Goal: Obtain resource: Download file/media

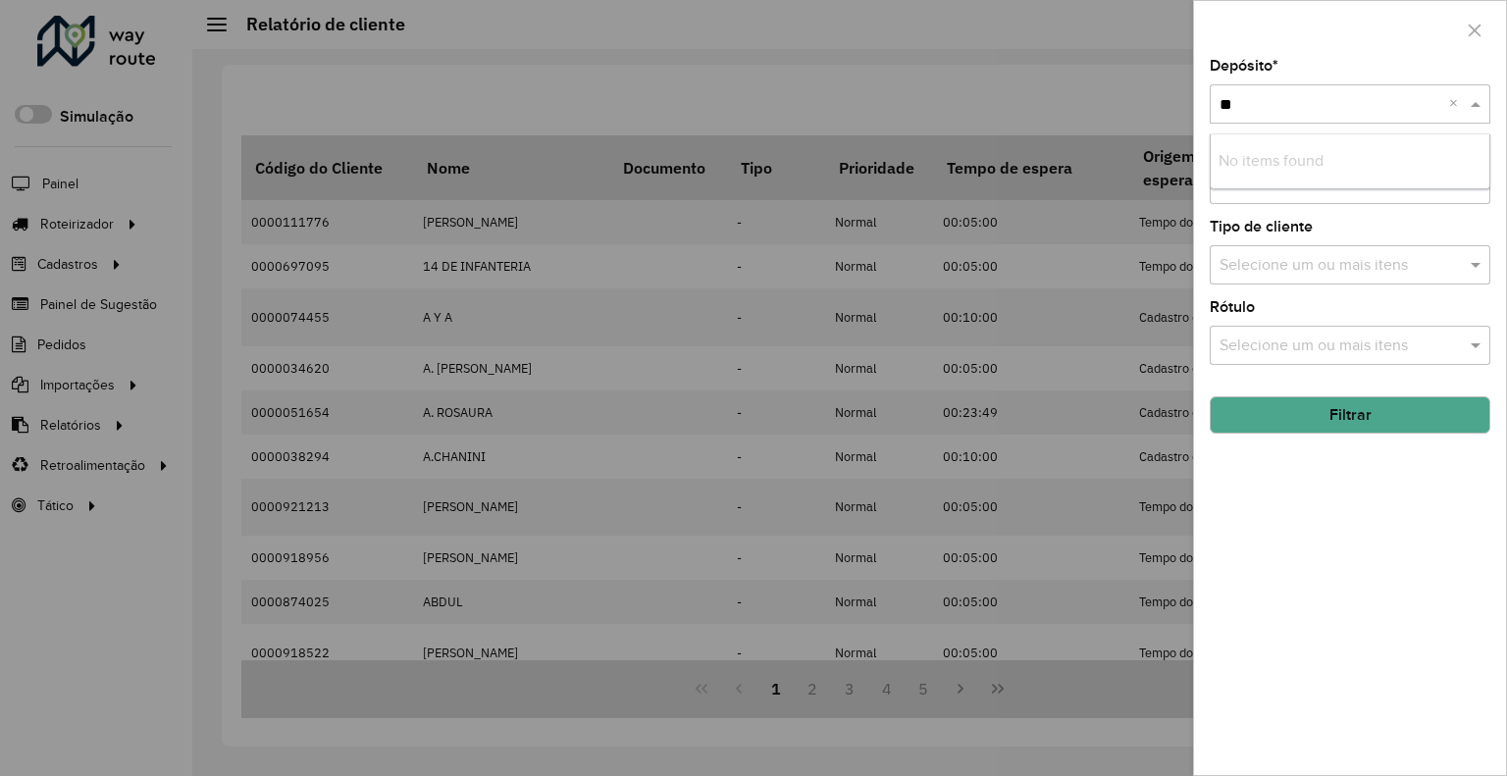
type input "*"
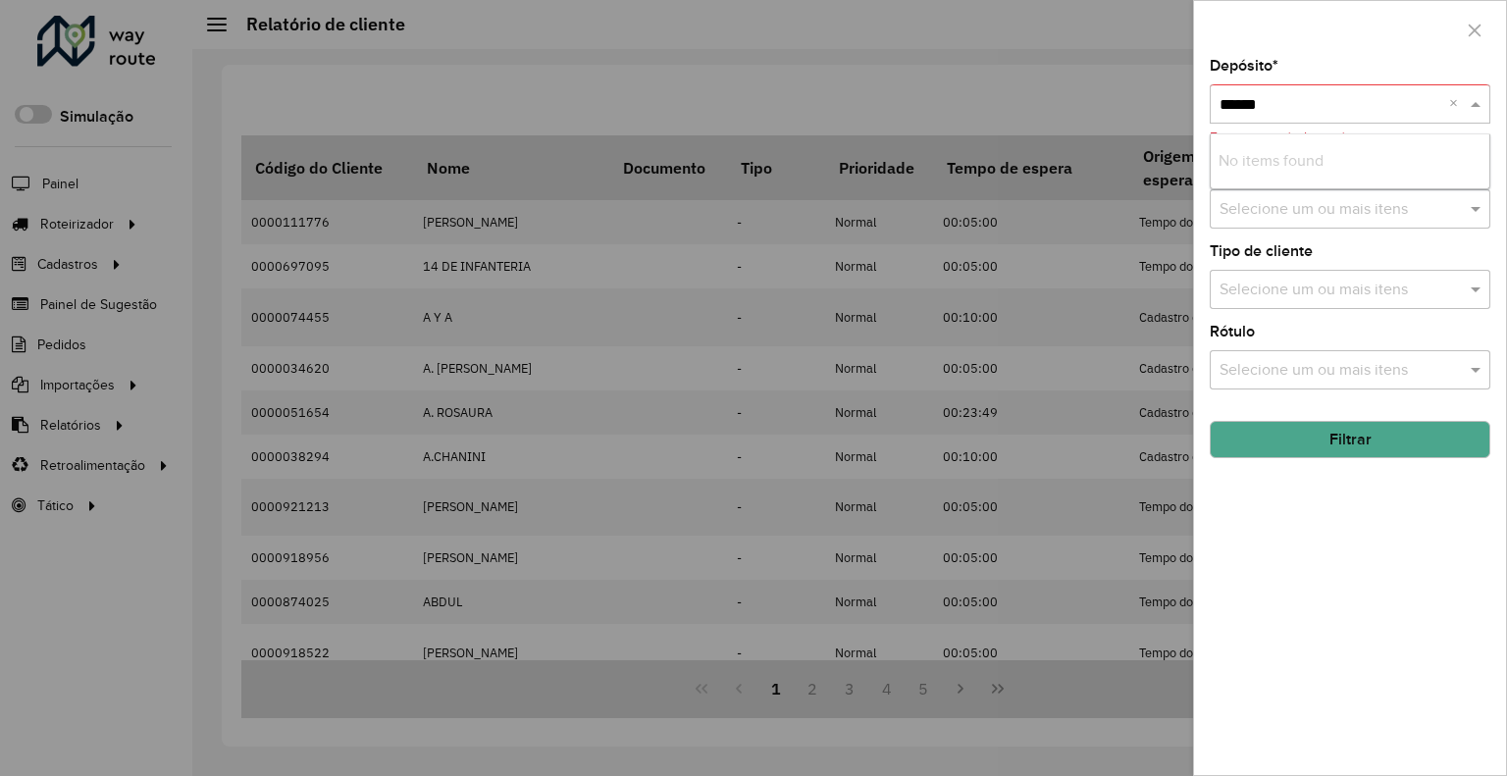
type input "*******"
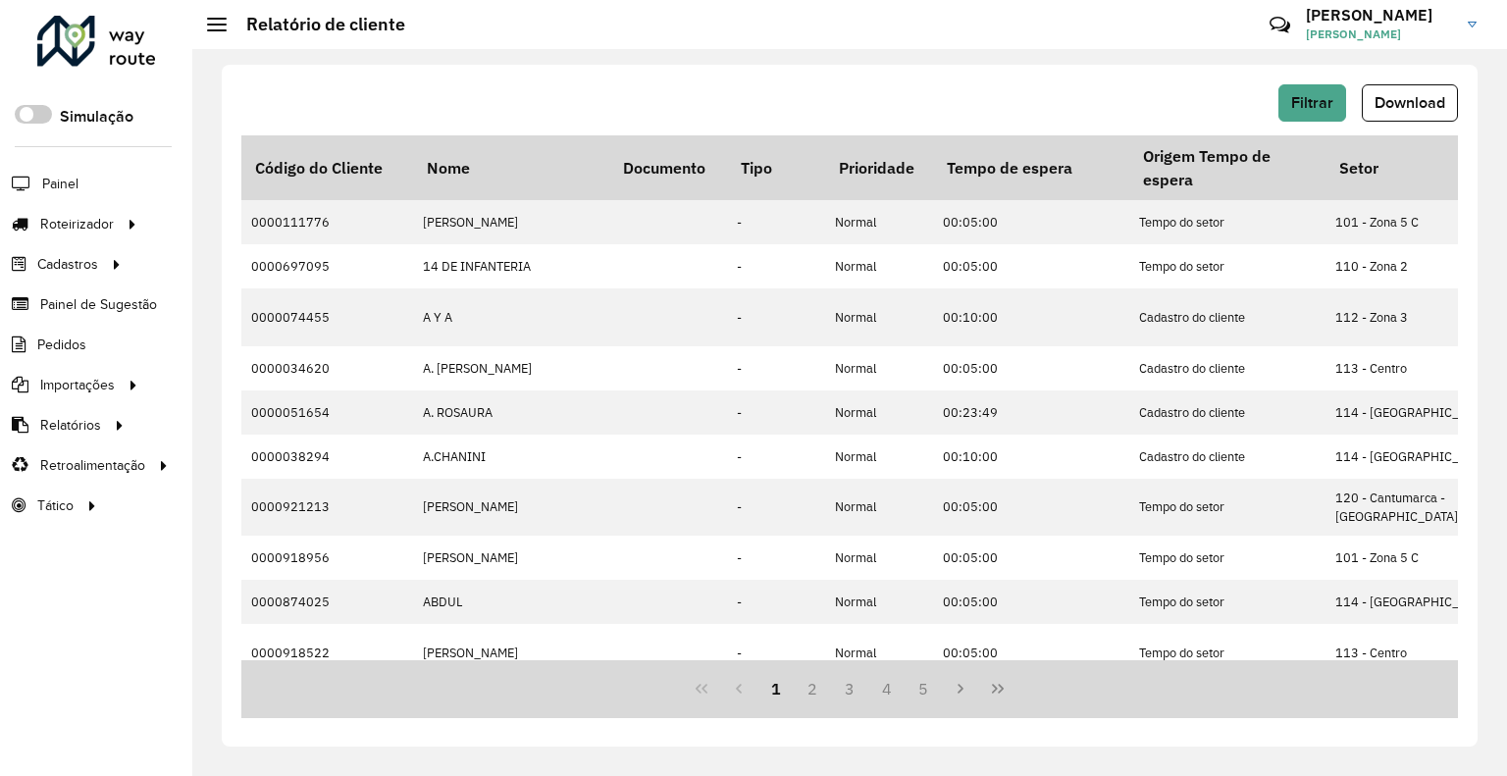
click at [1274, 89] on div "Filtrar Download" at bounding box center [849, 102] width 1216 height 37
click at [1287, 94] on button "Filtrar" at bounding box center [1312, 102] width 68 height 37
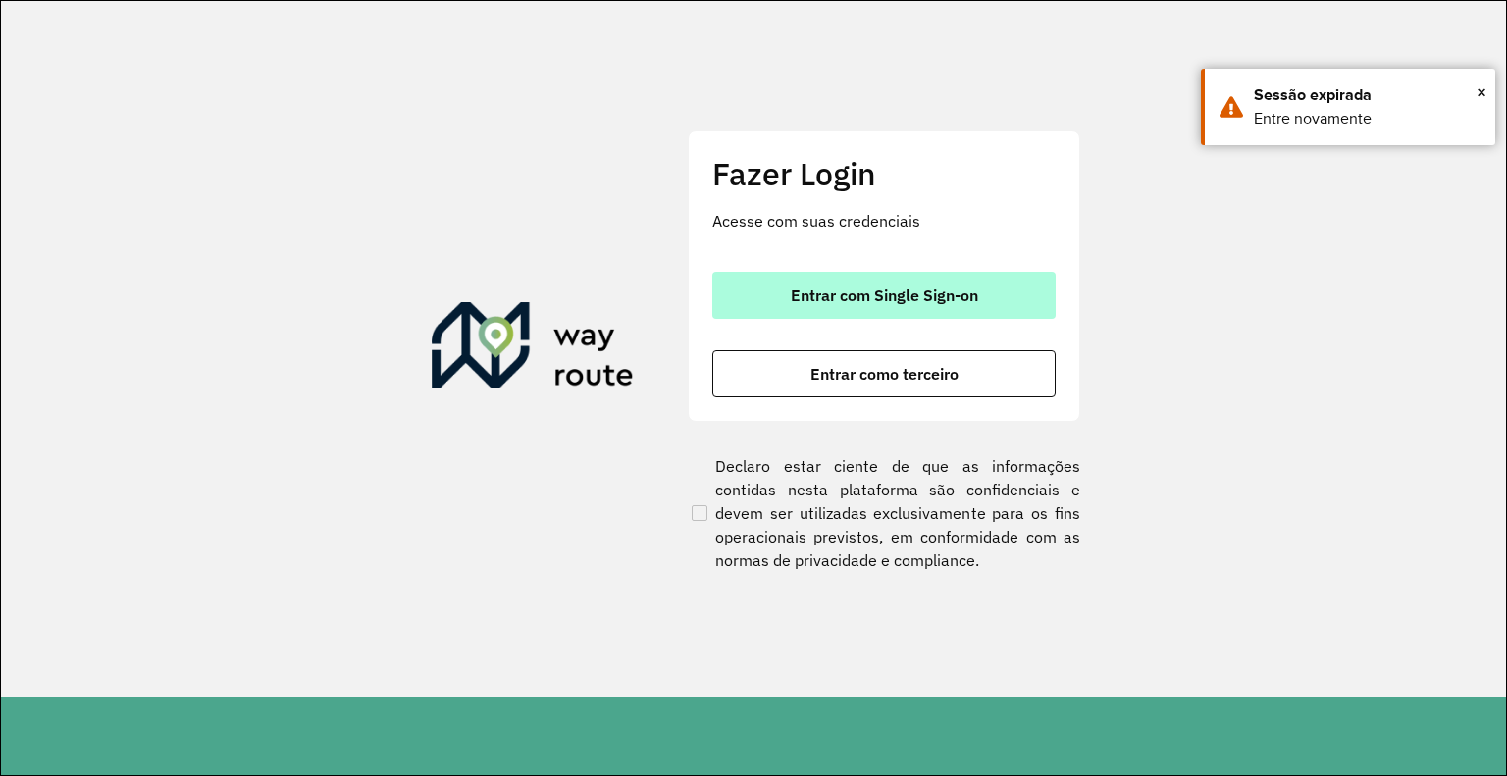
click at [819, 293] on span "Entrar com Single Sign-on" at bounding box center [884, 295] width 187 height 16
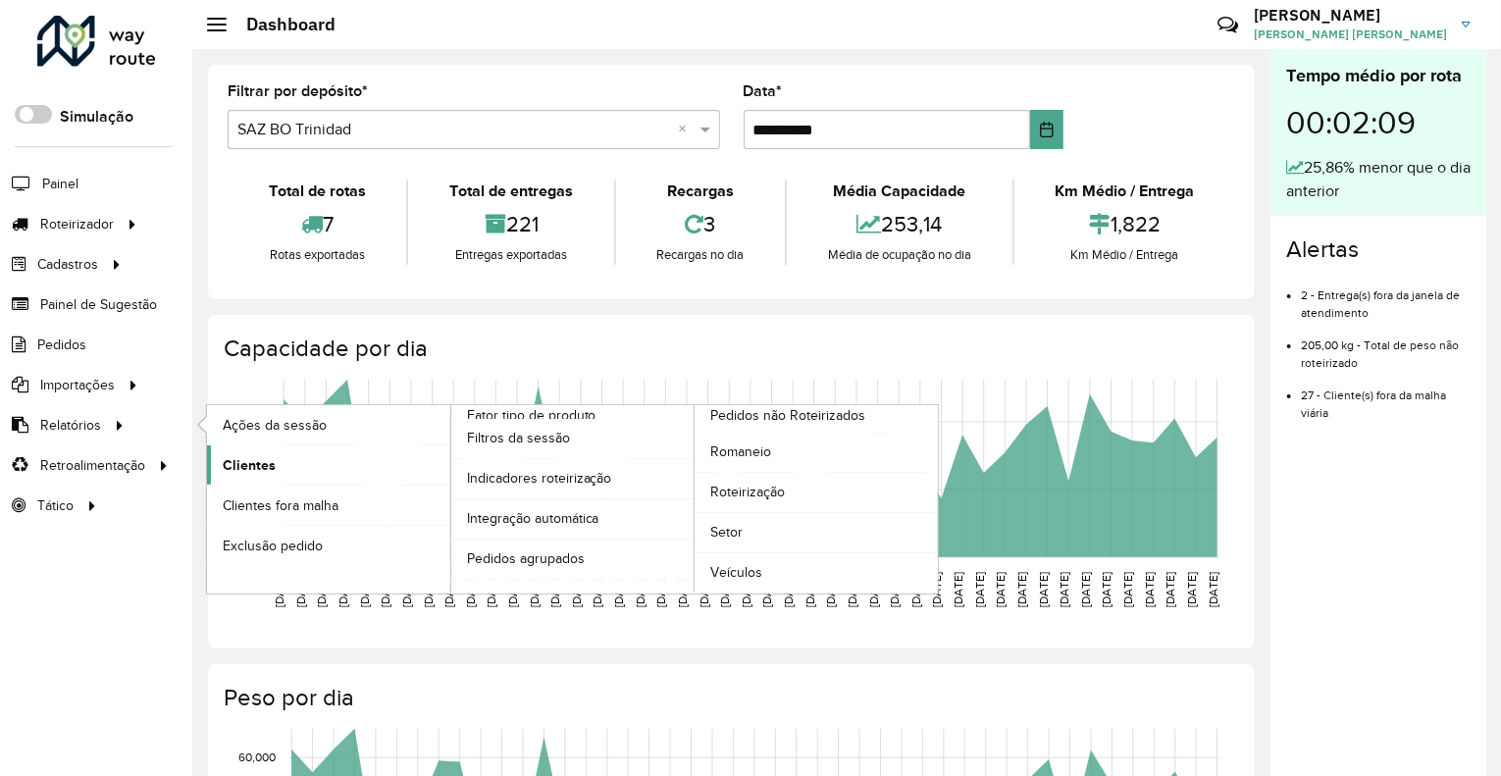
click at [234, 476] on link "Clientes" at bounding box center [328, 464] width 243 height 39
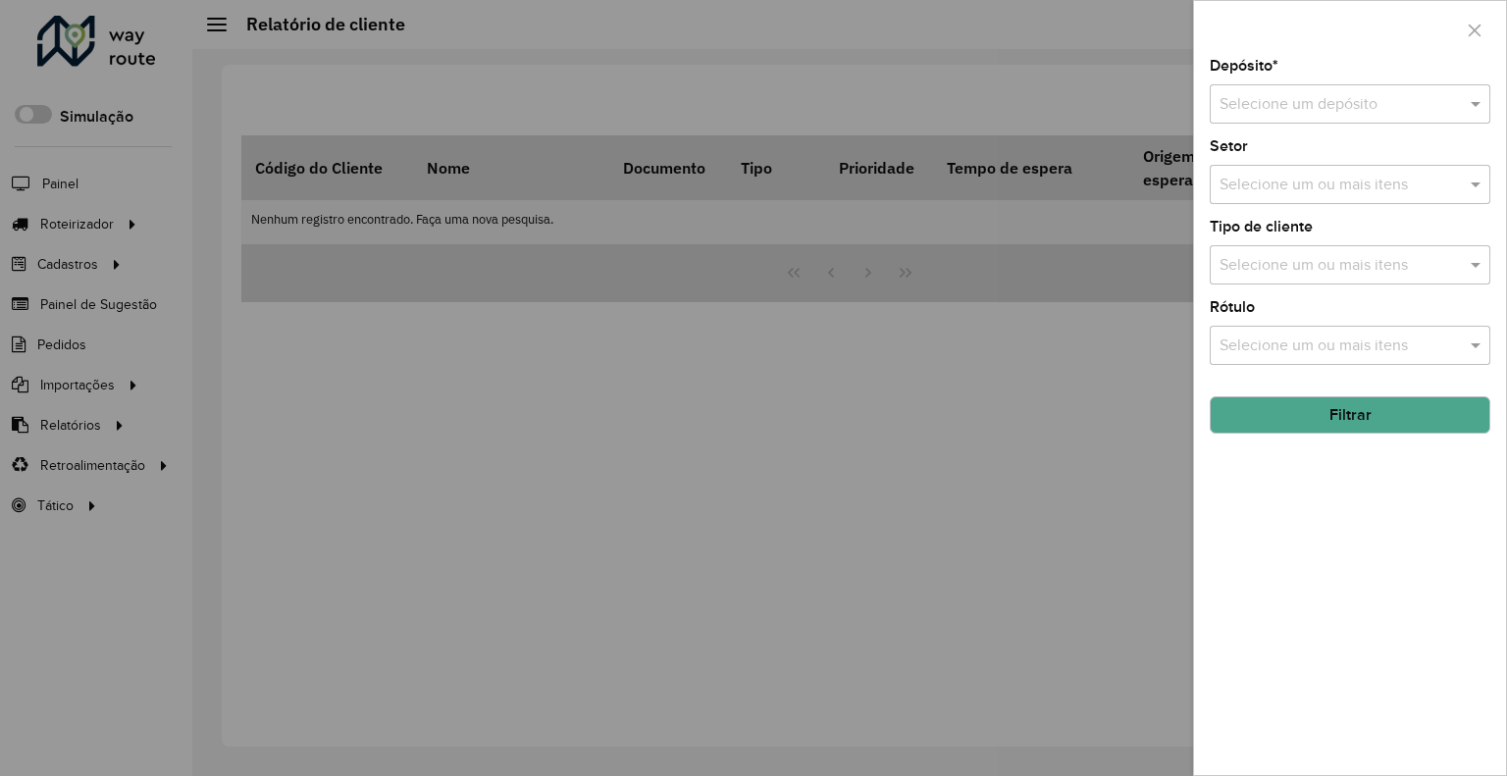
click at [1261, 120] on div "Selecione um depósito" at bounding box center [1350, 103] width 281 height 39
type input "*"
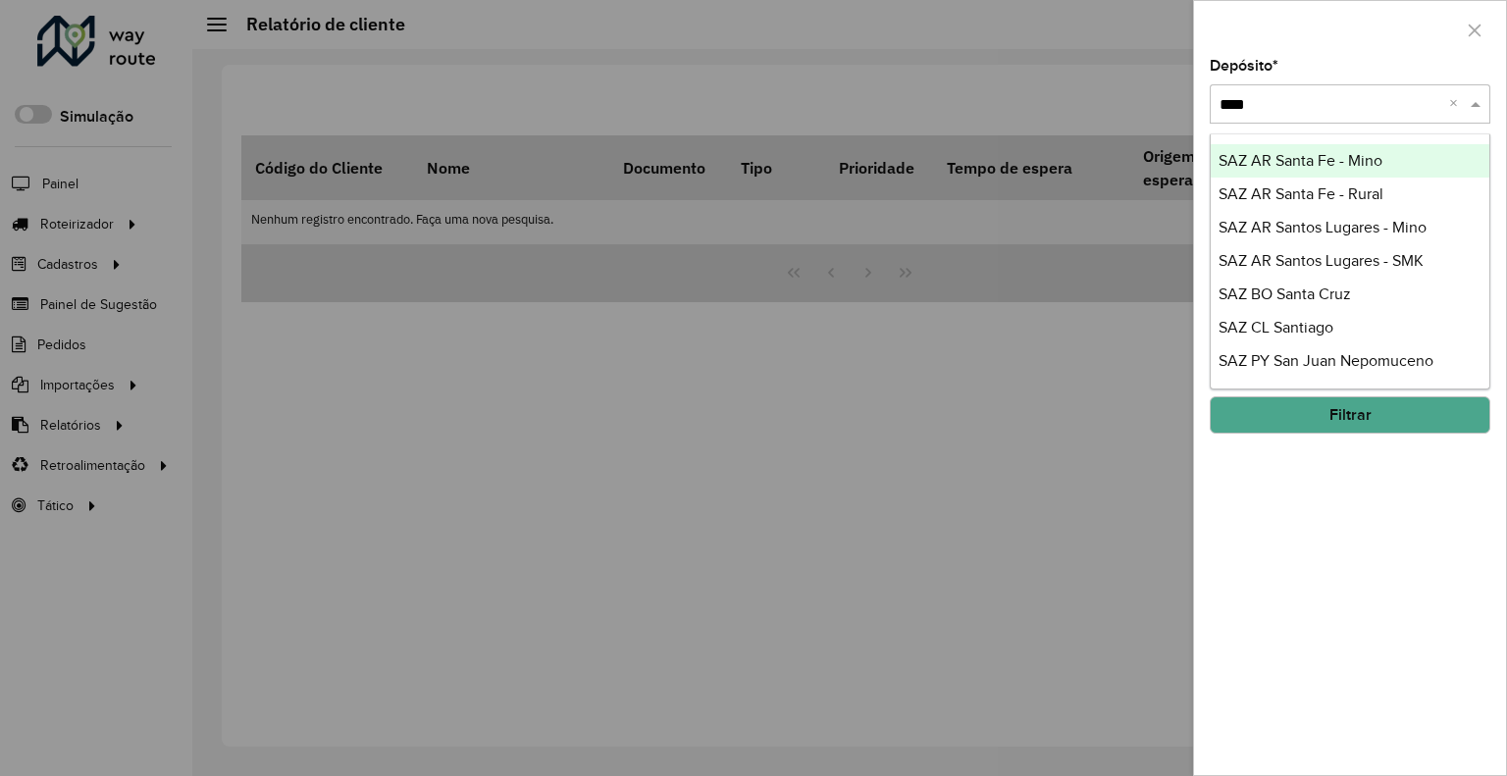
type input "*****"
click at [1365, 160] on span "SAZ AR Santa Fe - Mino" at bounding box center [1300, 160] width 164 height 17
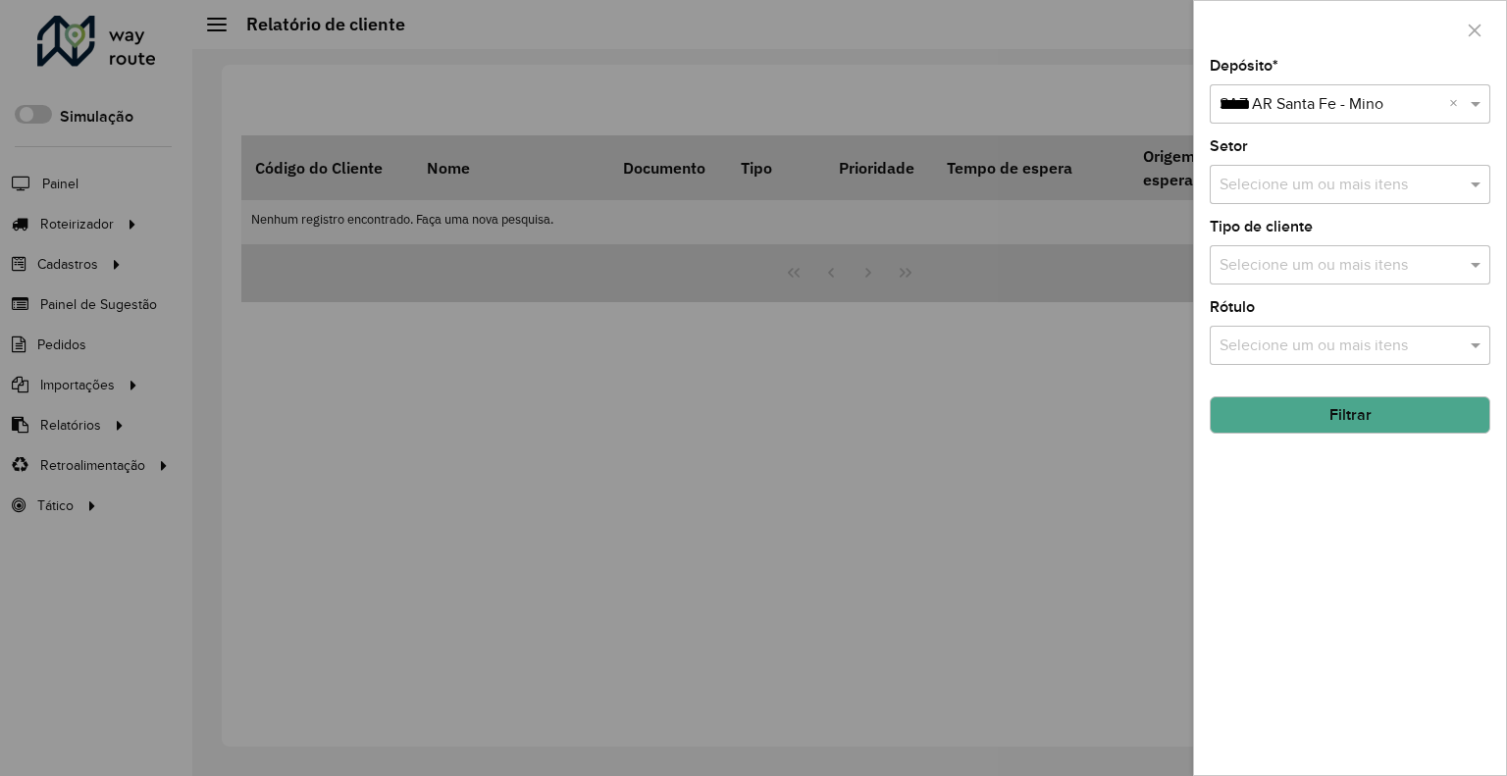
drag, startPoint x: 1020, startPoint y: 419, endPoint x: 1053, endPoint y: 404, distance: 35.6
click at [1022, 420] on div at bounding box center [753, 388] width 1507 height 776
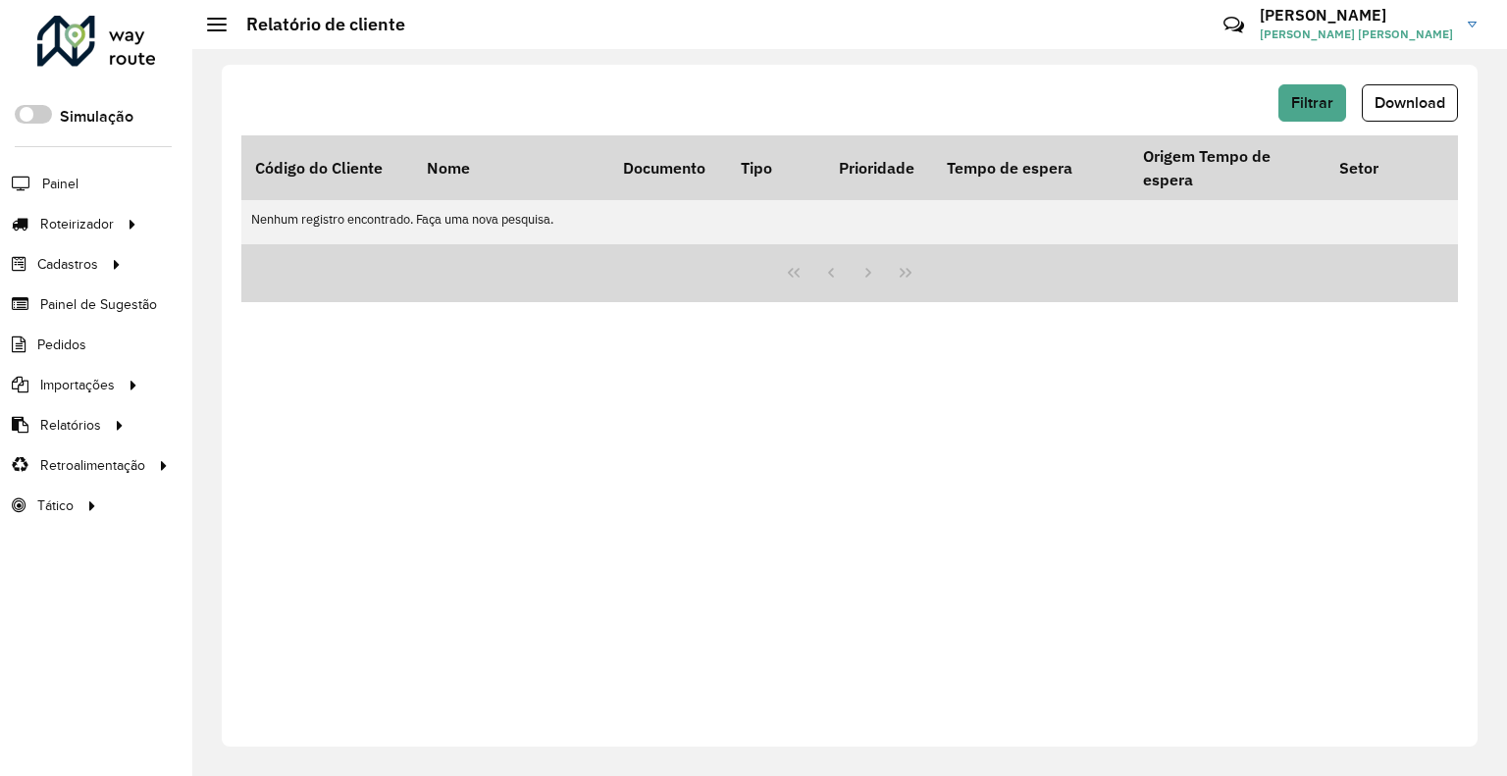
click at [1275, 87] on div "Filtrar Download" at bounding box center [849, 102] width 1216 height 37
click at [1283, 90] on button "Filtrar" at bounding box center [1312, 102] width 68 height 37
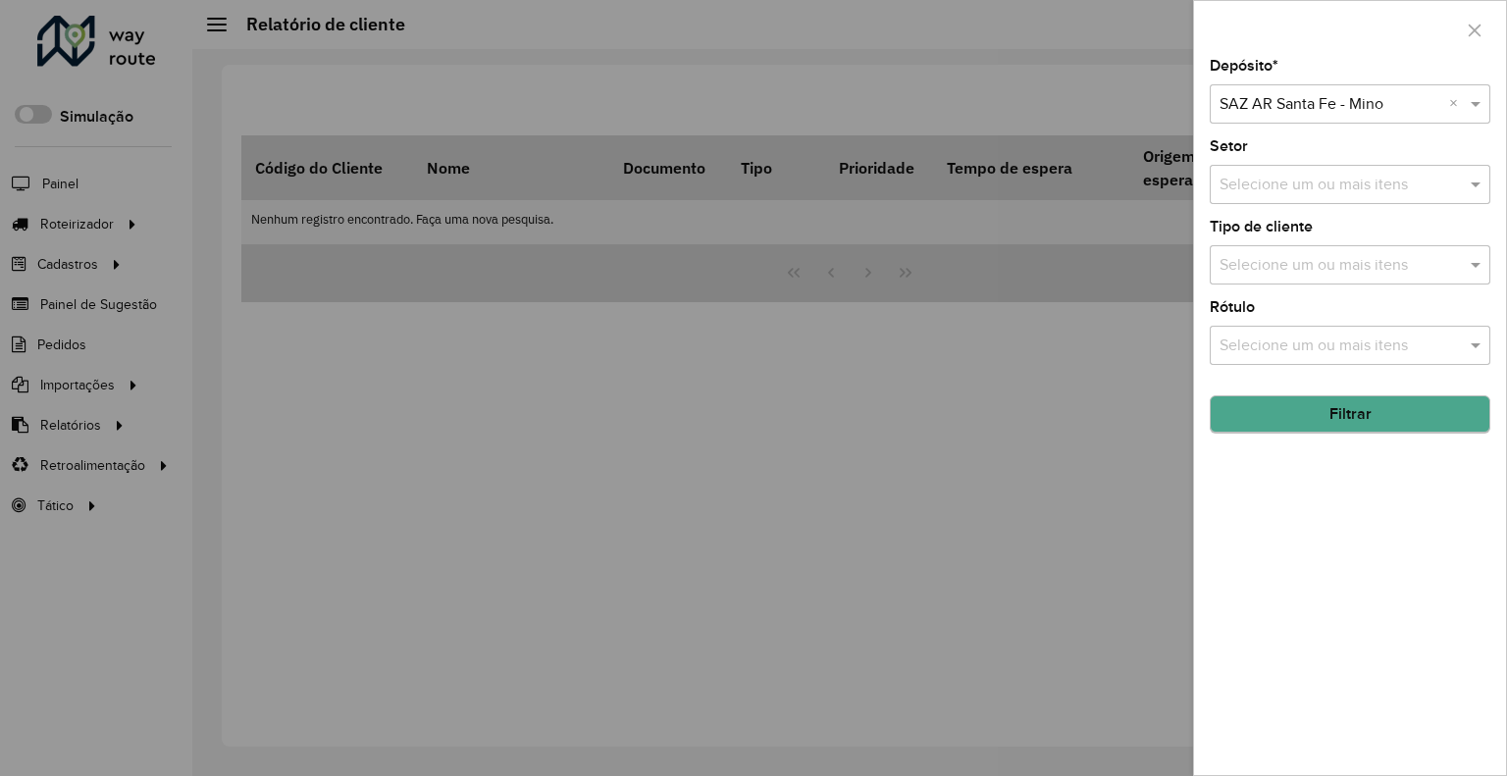
drag, startPoint x: 1338, startPoint y: 432, endPoint x: 1331, endPoint y: 424, distance: 10.4
click at [1332, 425] on div "Depósito * Selecione um depósito × SAZ AR Santa Fe - Mino × Setor Selecione um …" at bounding box center [1350, 417] width 312 height 716
click at [1331, 424] on button "Filtrar" at bounding box center [1350, 414] width 281 height 37
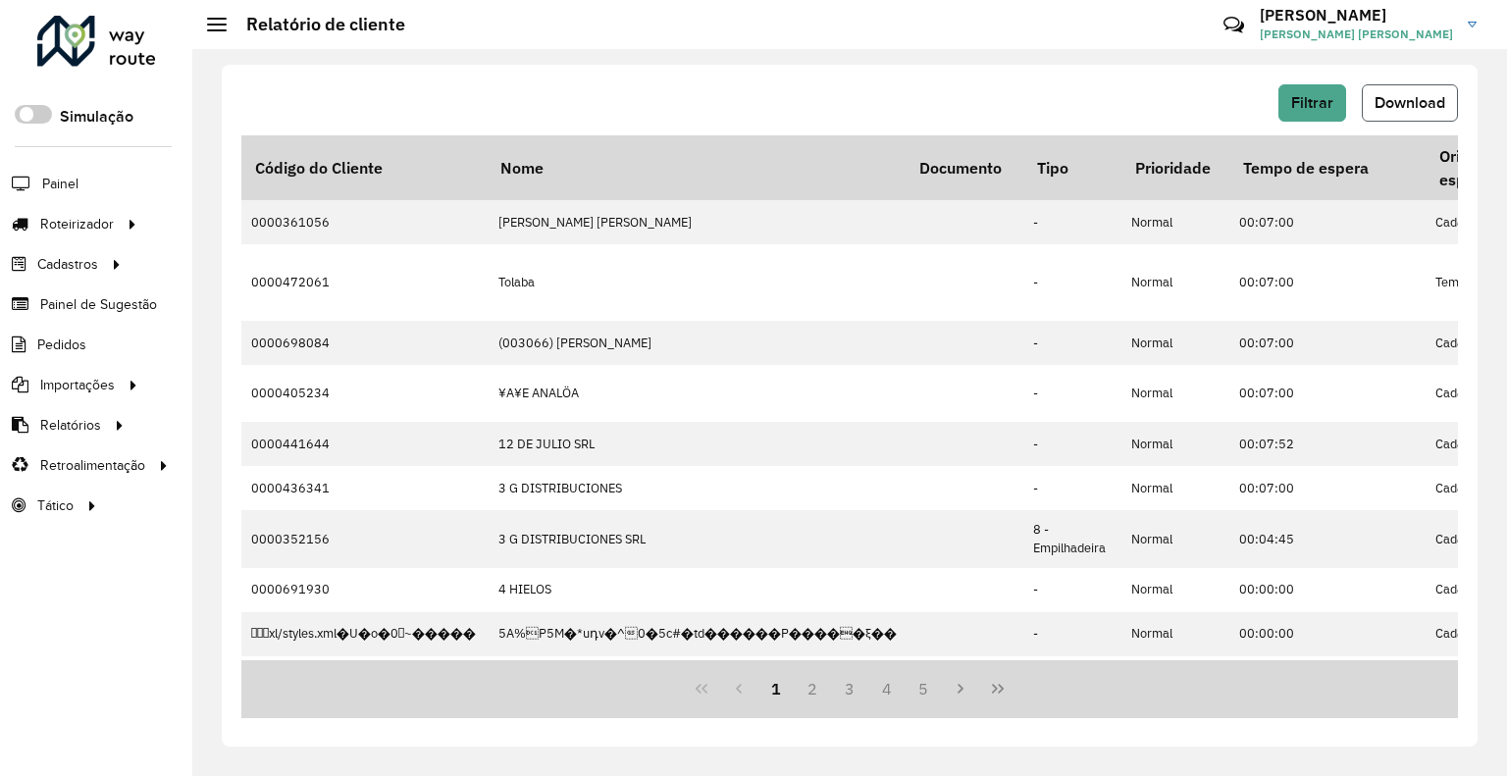
click at [1386, 107] on span "Download" at bounding box center [1409, 102] width 71 height 17
click at [1287, 105] on button "Filtrar" at bounding box center [1312, 102] width 68 height 37
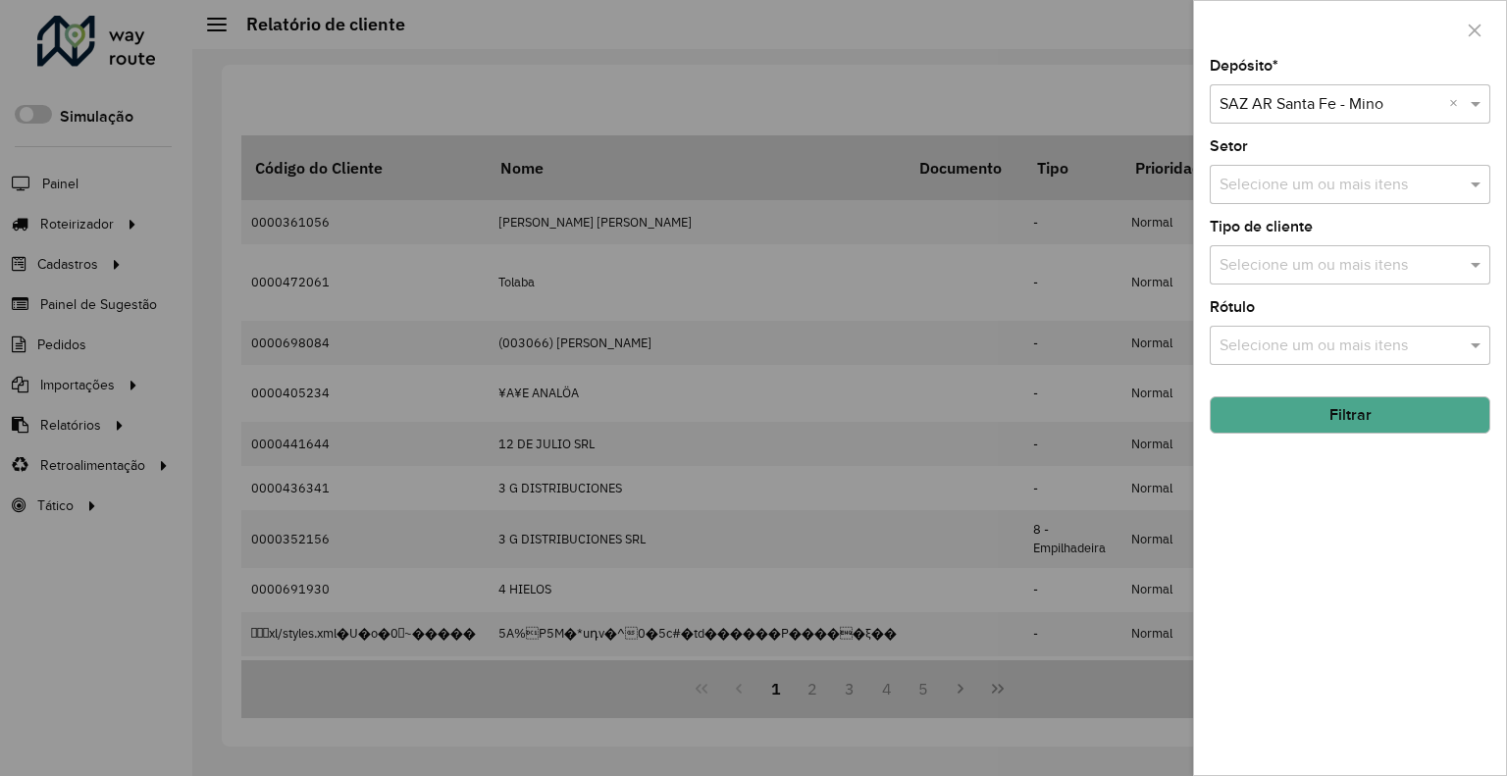
click at [1267, 117] on div "Selecione um depósito × SAZ AR Santa Fe - Mino ×" at bounding box center [1350, 103] width 281 height 39
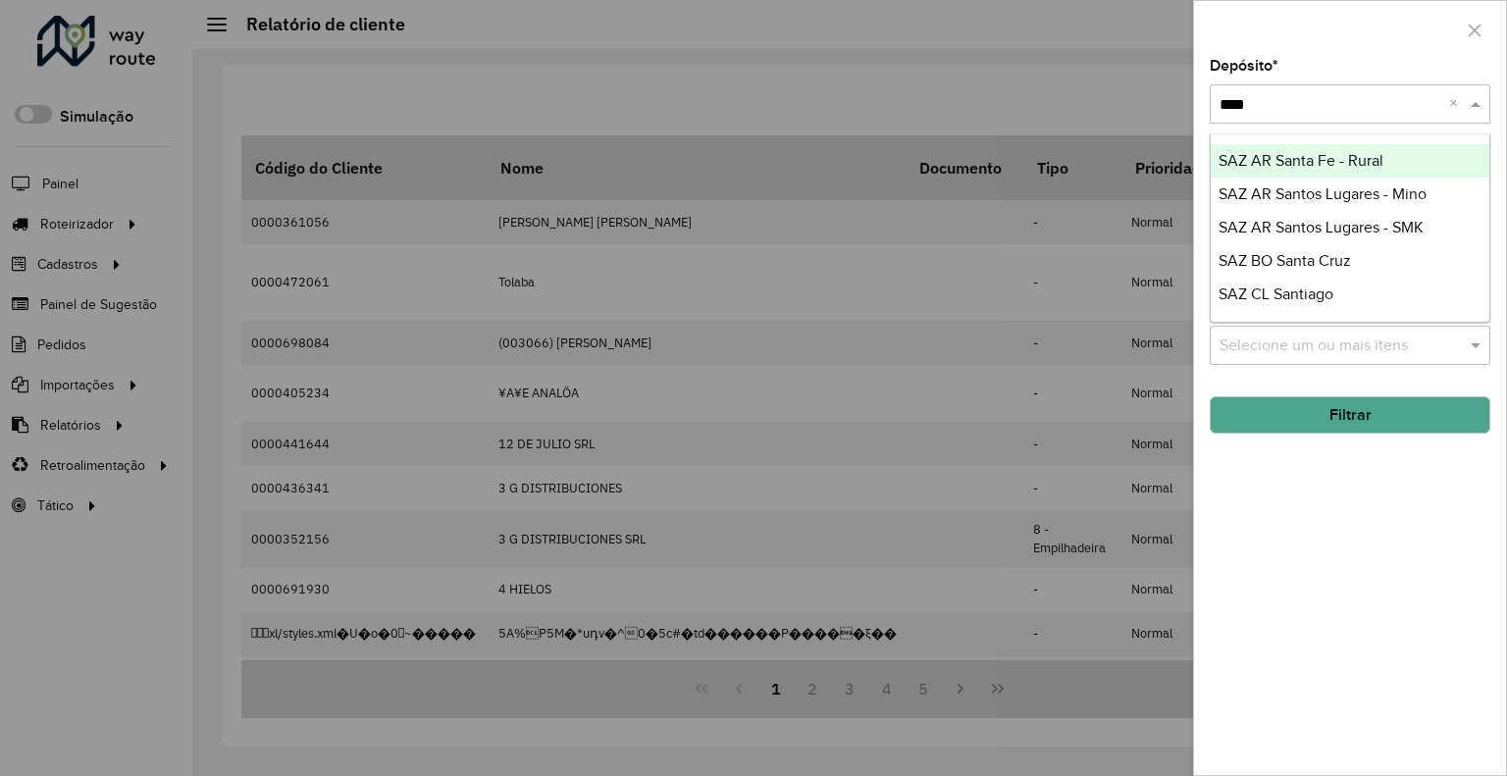
type input "*****"
click at [1295, 157] on span "SAZ AR Santa Fe - Rural" at bounding box center [1300, 160] width 165 height 17
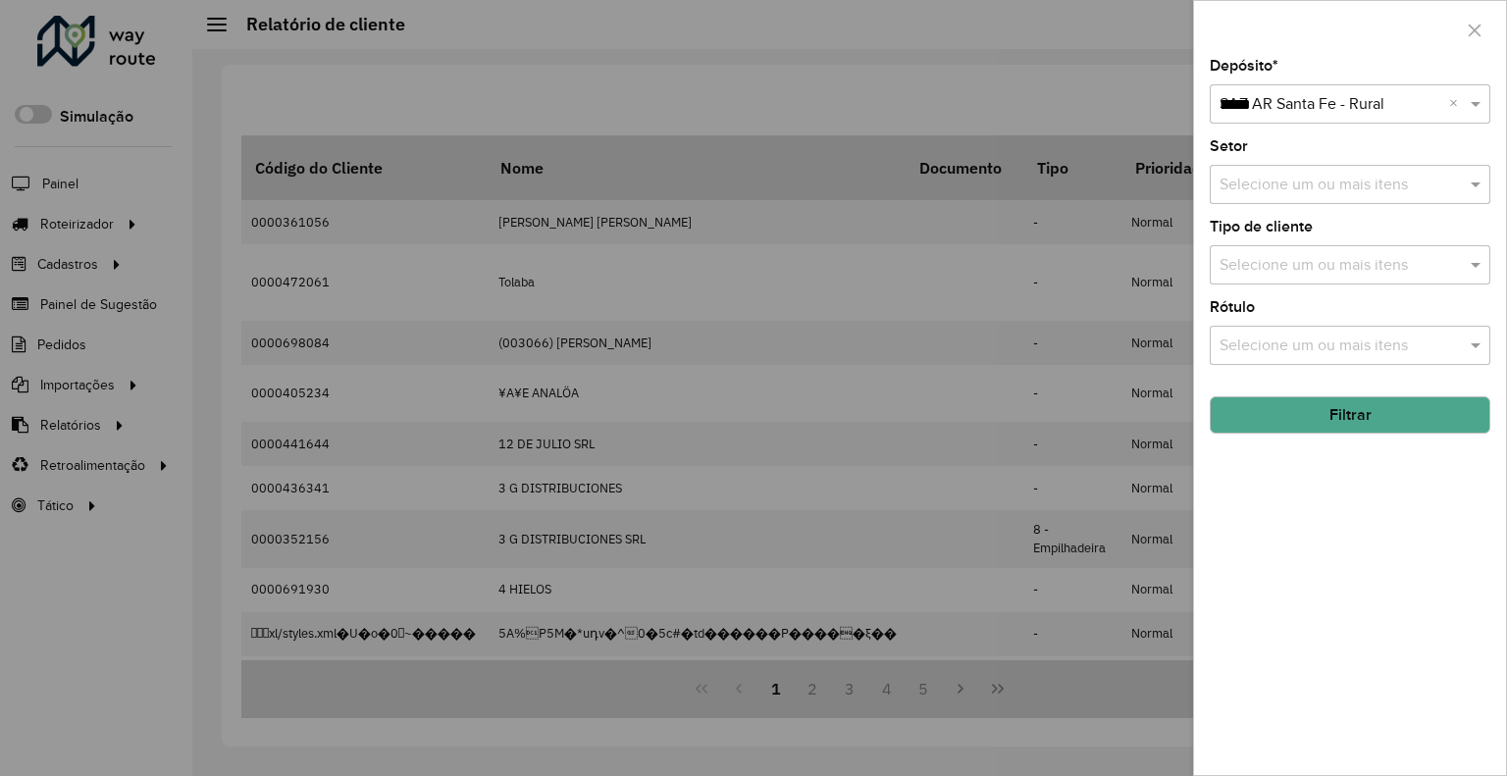
click at [1290, 407] on button "Filtrar" at bounding box center [1350, 414] width 281 height 37
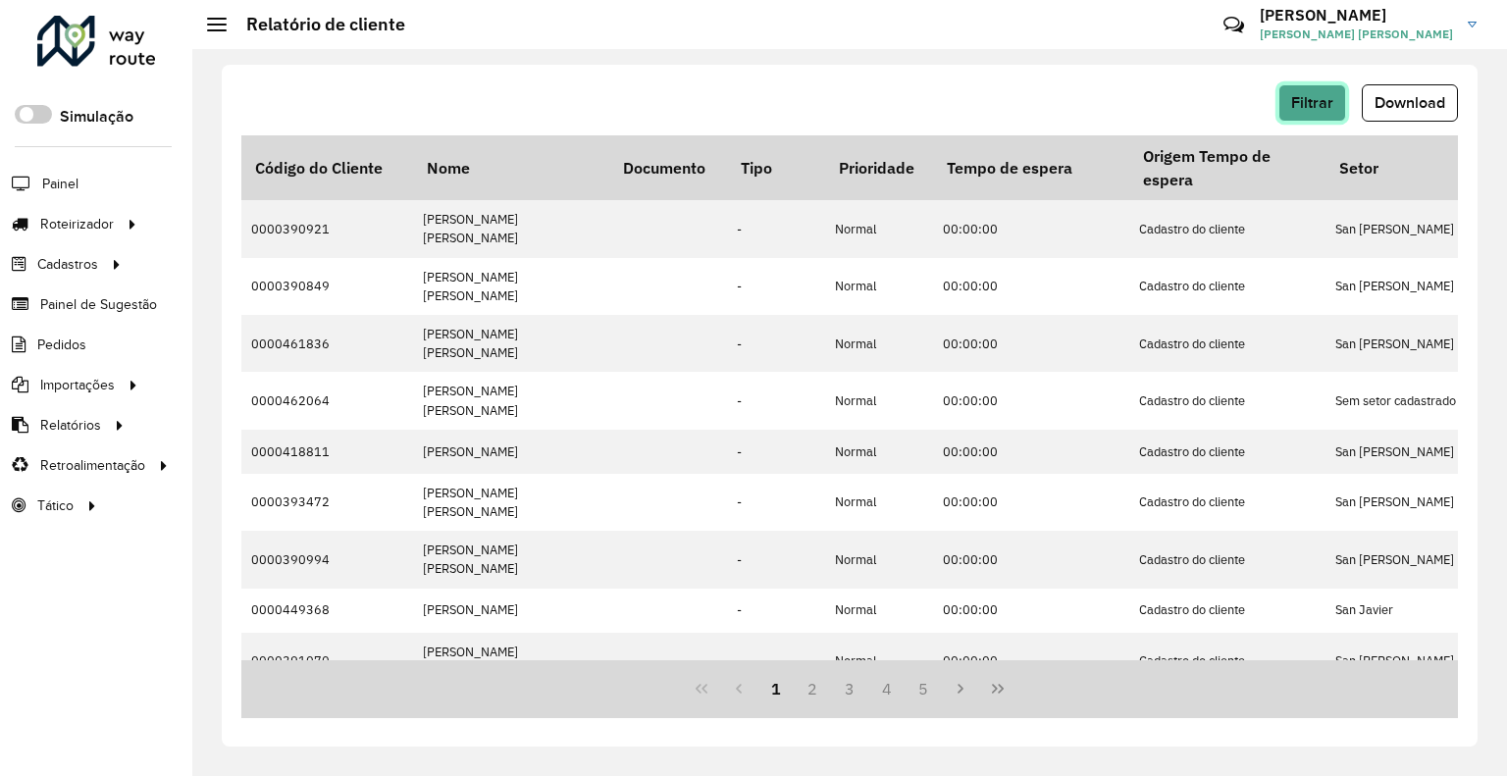
click at [1311, 100] on span "Filtrar" at bounding box center [1312, 102] width 42 height 17
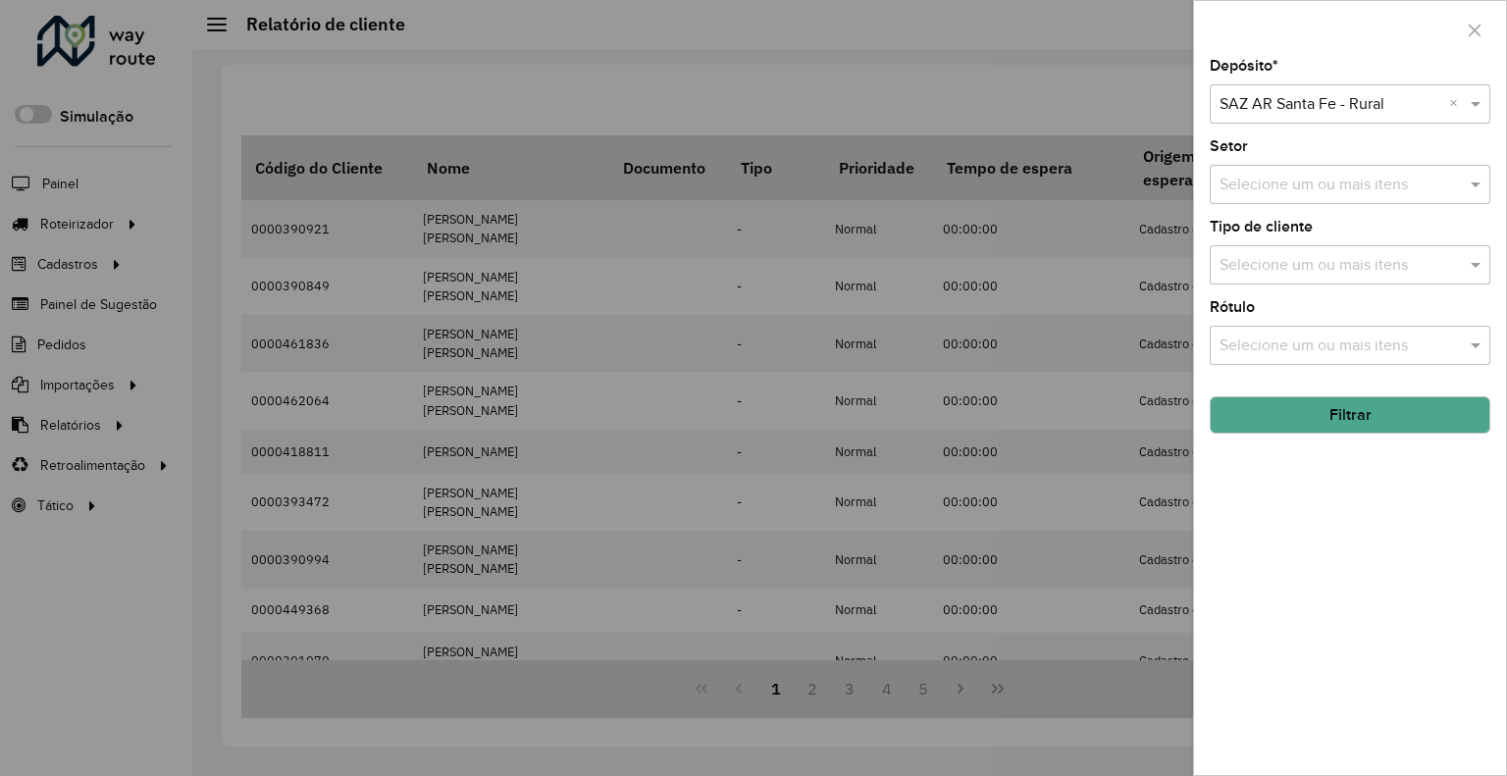
click at [1052, 75] on div at bounding box center [753, 388] width 1507 height 776
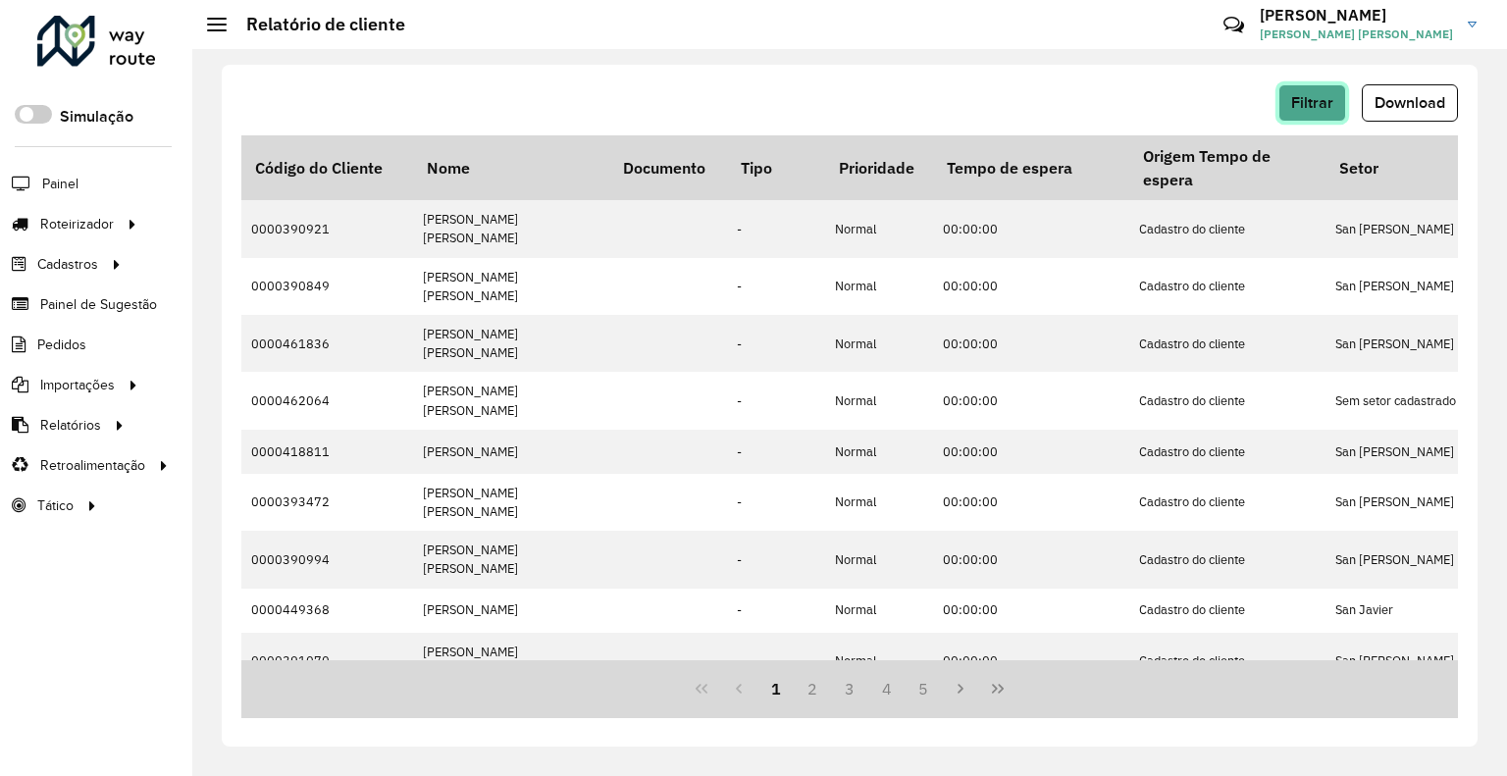
click at [1318, 117] on button "Filtrar" at bounding box center [1312, 102] width 68 height 37
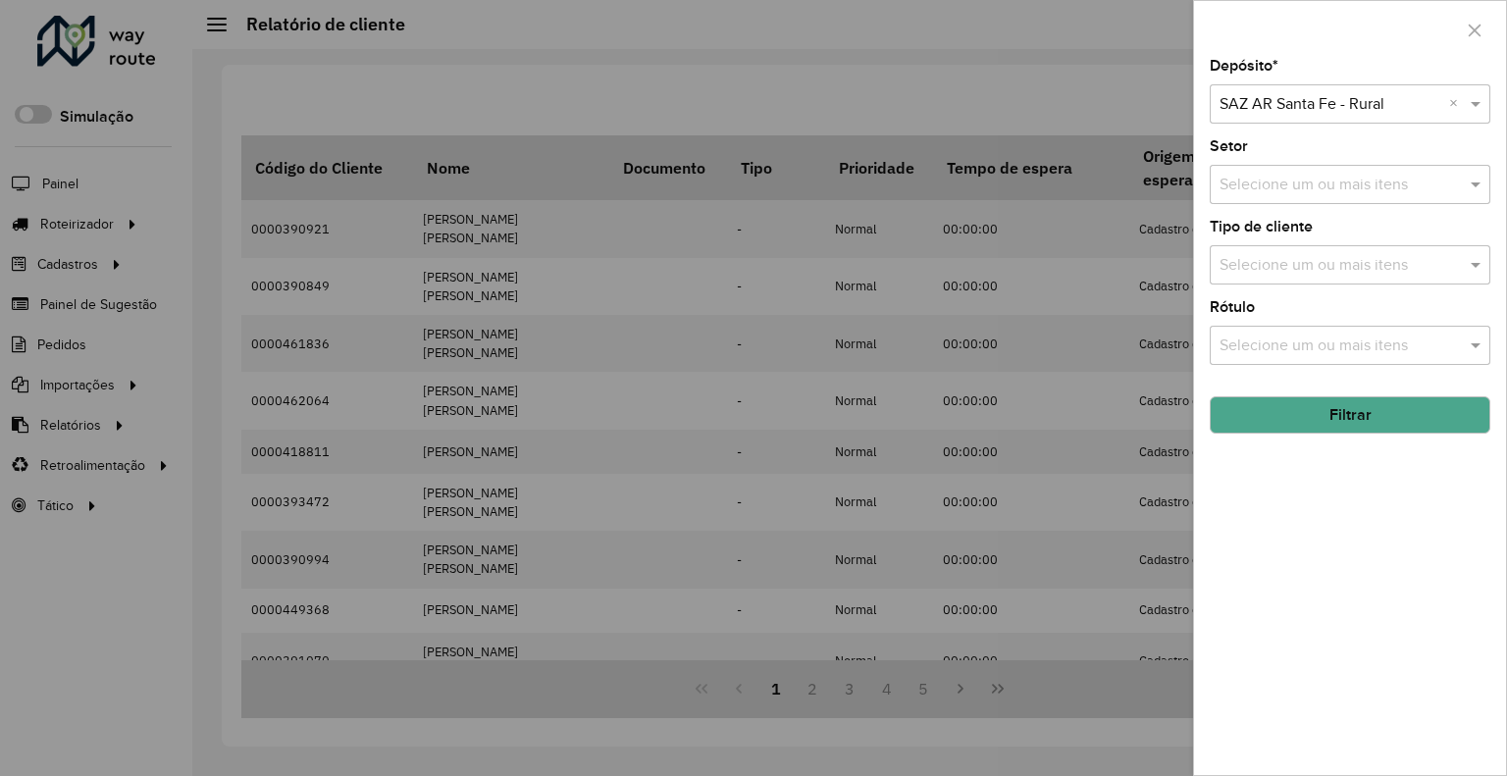
click at [1385, 396] on button "Filtrar" at bounding box center [1350, 414] width 281 height 37
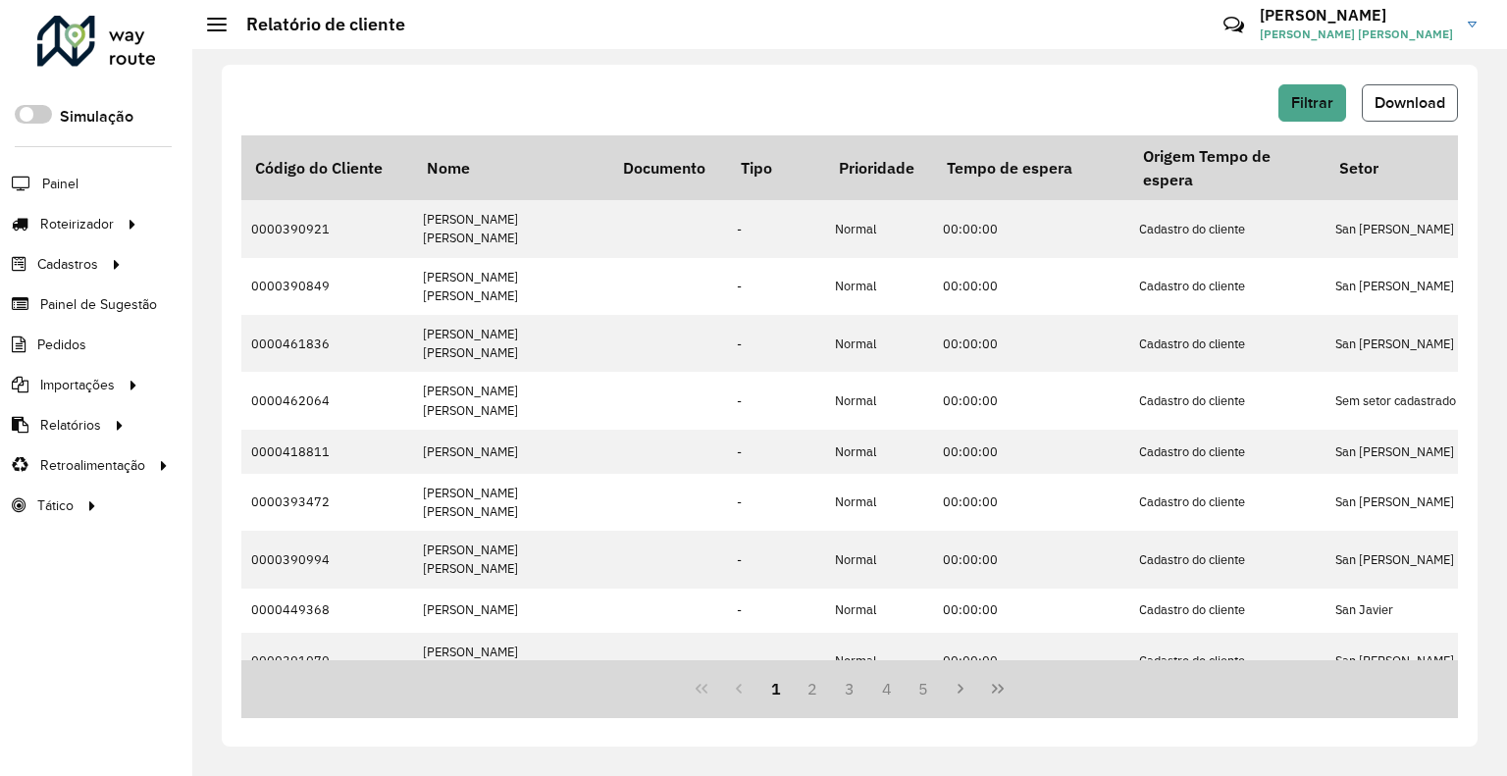
click at [1416, 111] on button "Download" at bounding box center [1410, 102] width 96 height 37
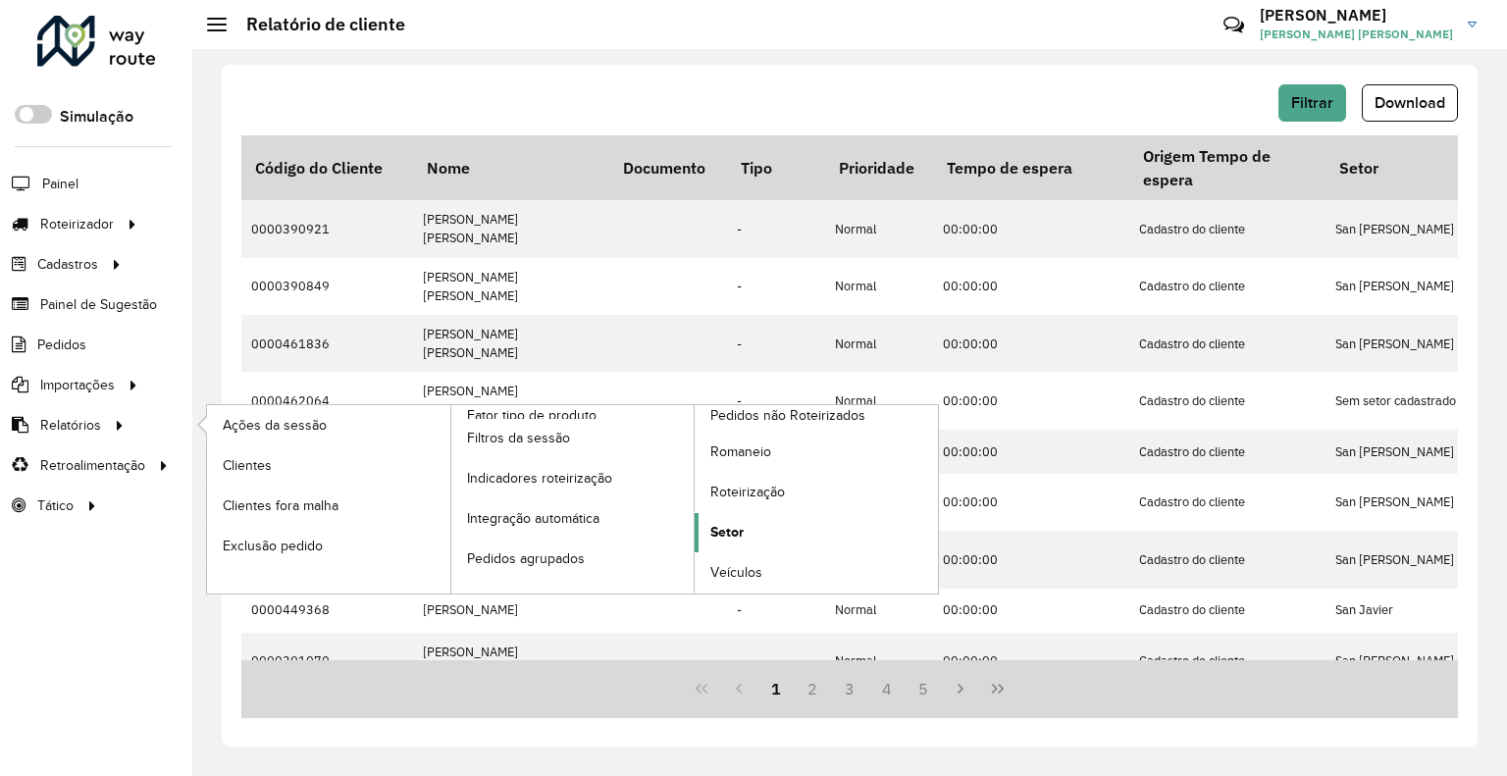
click at [737, 531] on span "Setor" at bounding box center [726, 532] width 33 height 21
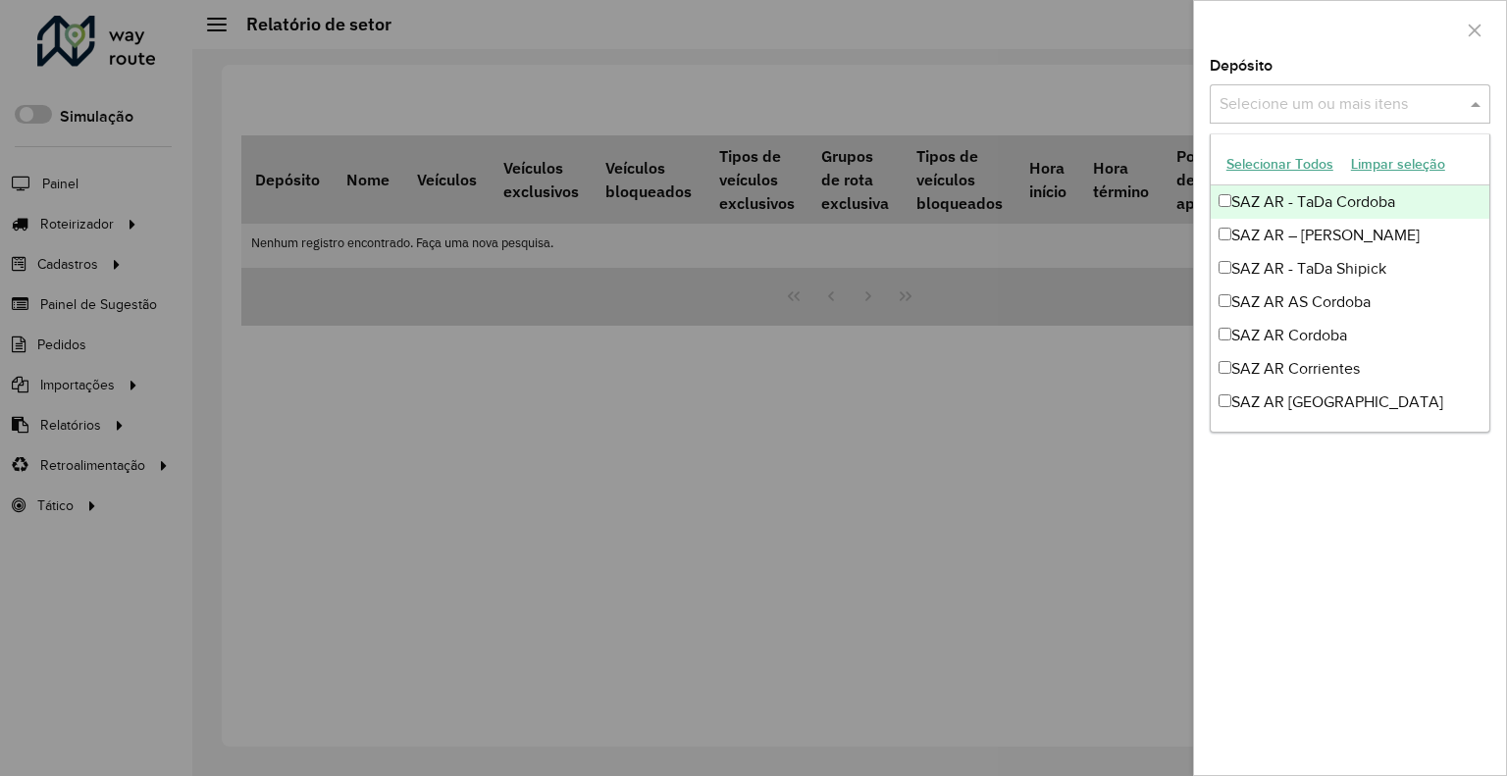
click at [1244, 111] on input "text" at bounding box center [1339, 105] width 251 height 24
type input "*****"
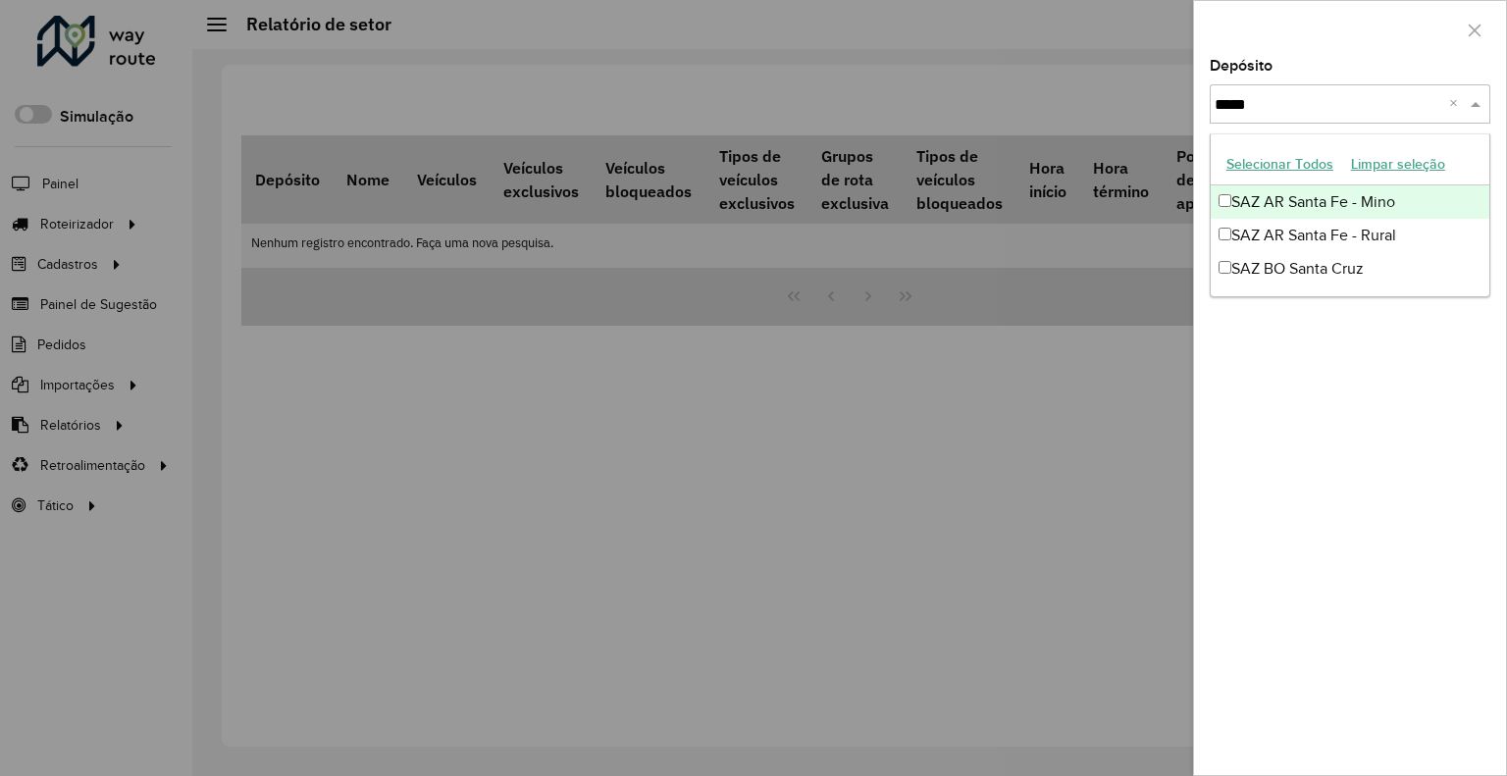
click at [1282, 209] on div "SAZ AR Santa Fe - Mino" at bounding box center [1349, 201] width 279 height 33
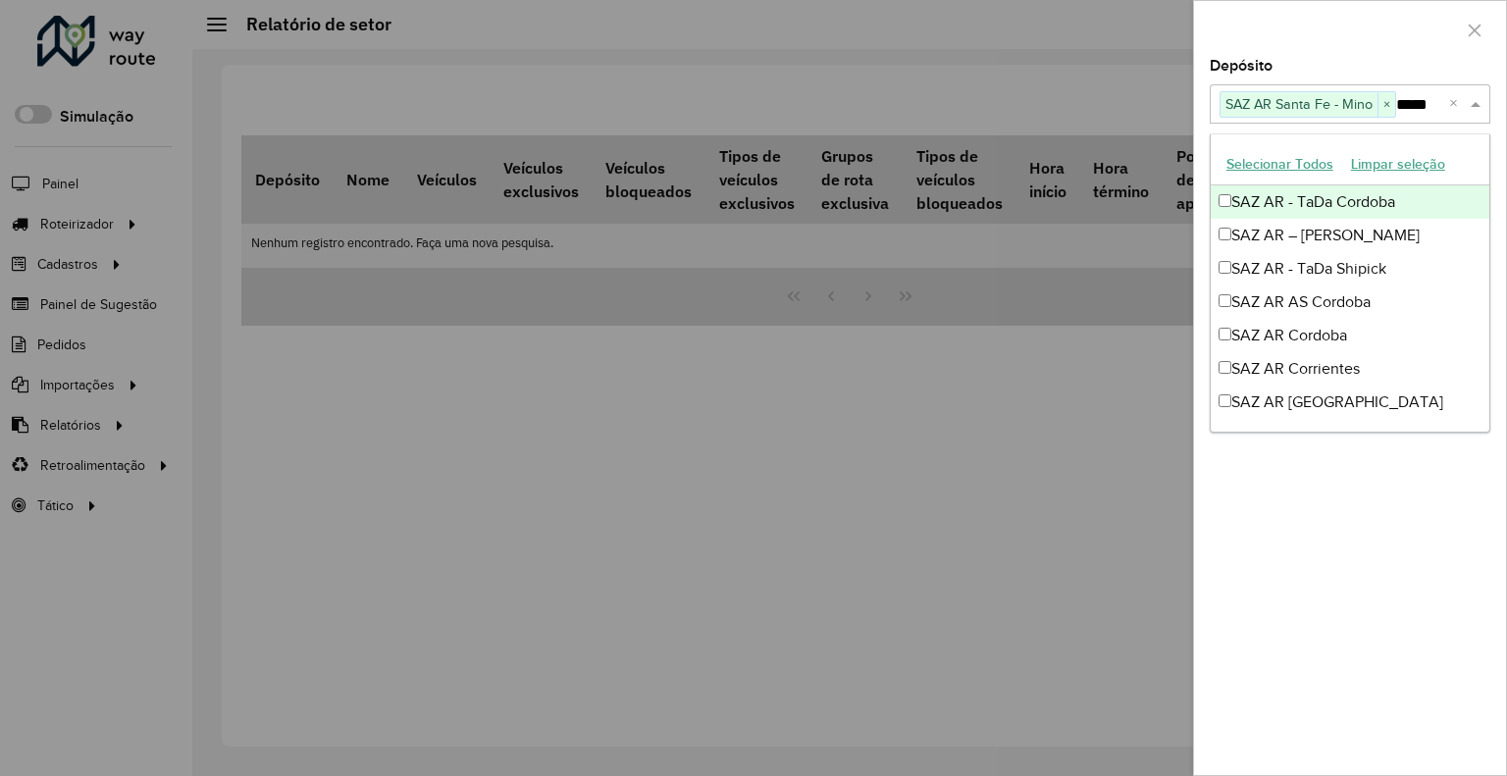
click at [1314, 37] on div at bounding box center [1350, 30] width 312 height 58
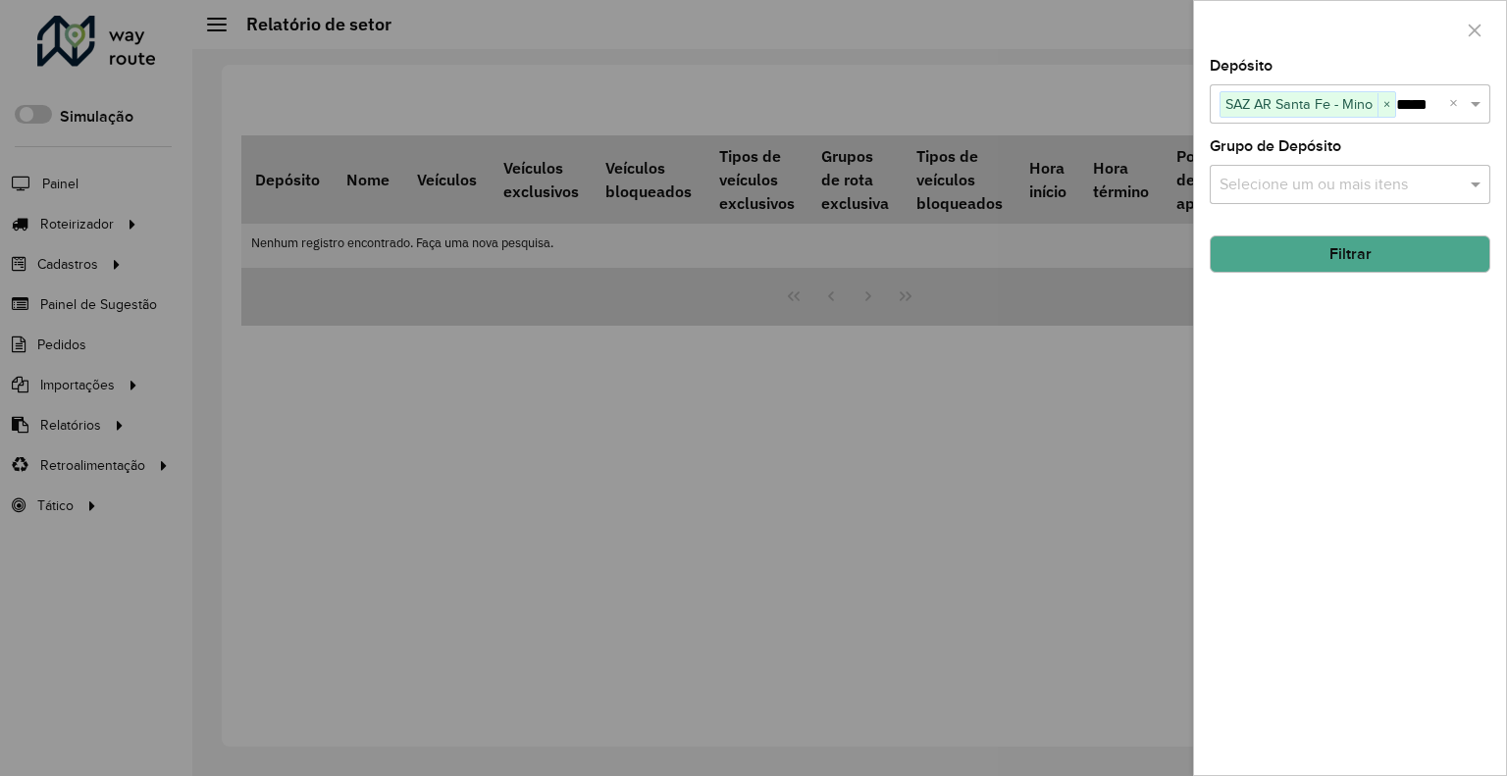
click at [1356, 268] on button "Filtrar" at bounding box center [1350, 253] width 281 height 37
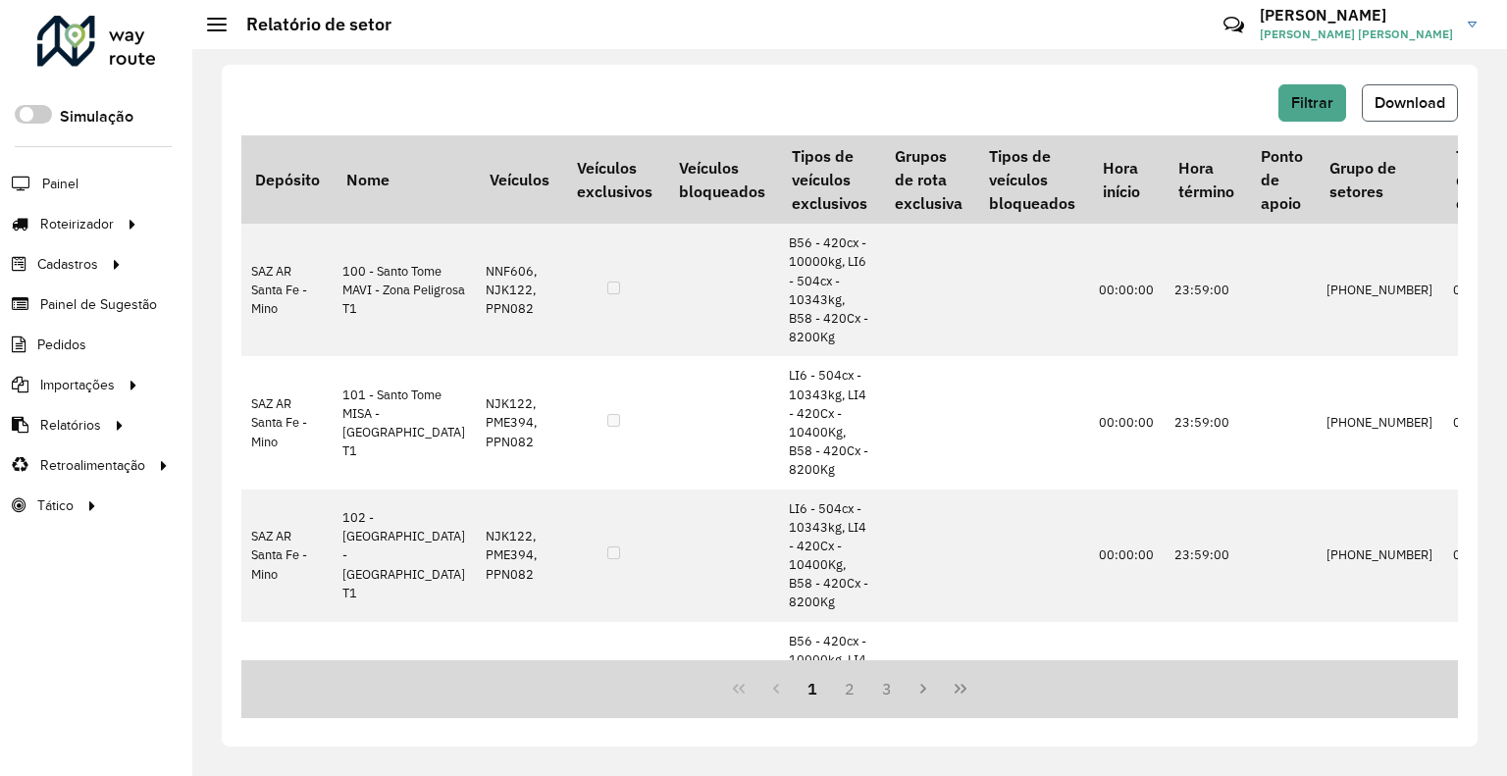
click at [1363, 103] on button "Download" at bounding box center [1410, 102] width 96 height 37
click at [1328, 95] on span "Filtrar" at bounding box center [1312, 102] width 42 height 17
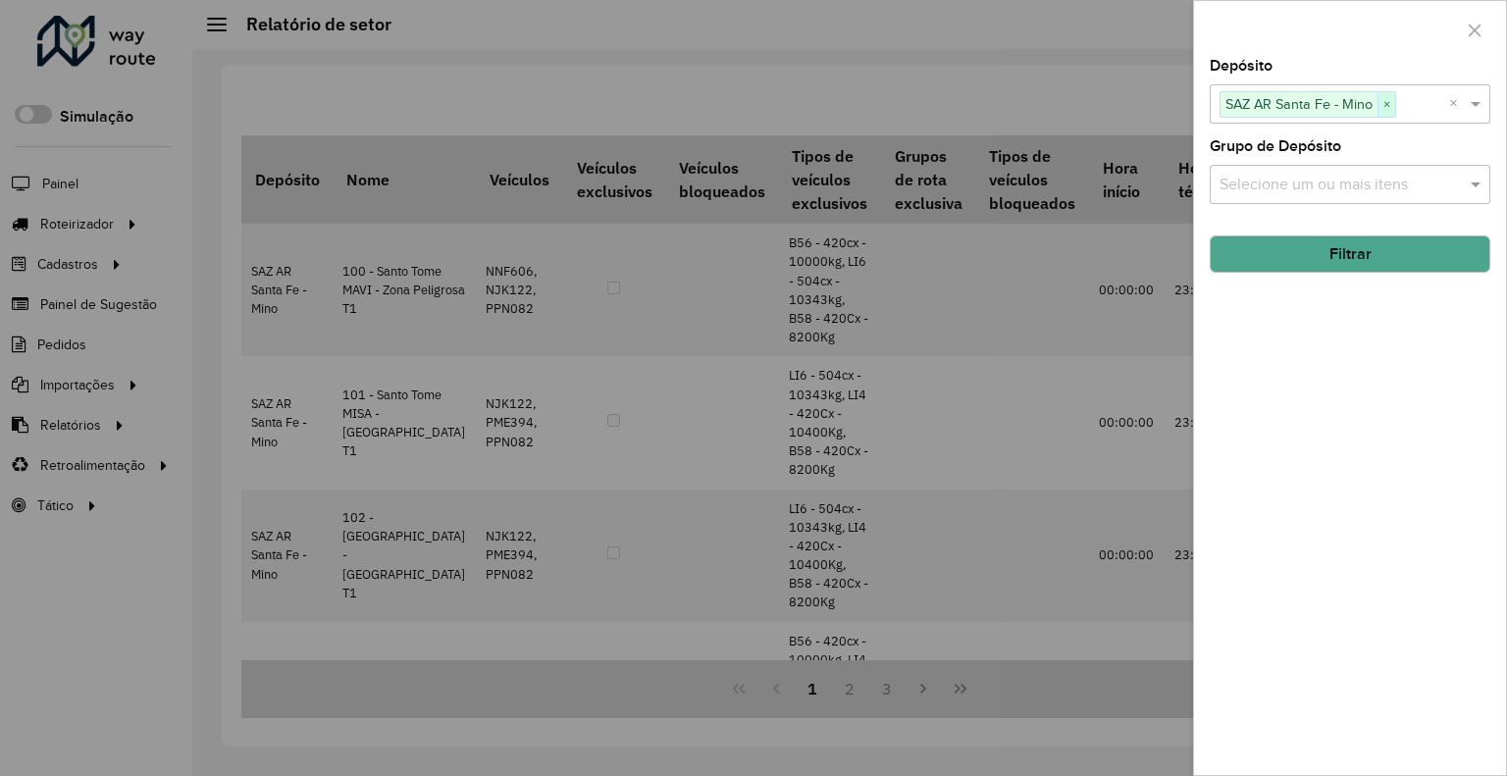
click at [1394, 106] on span "×" at bounding box center [1386, 105] width 18 height 24
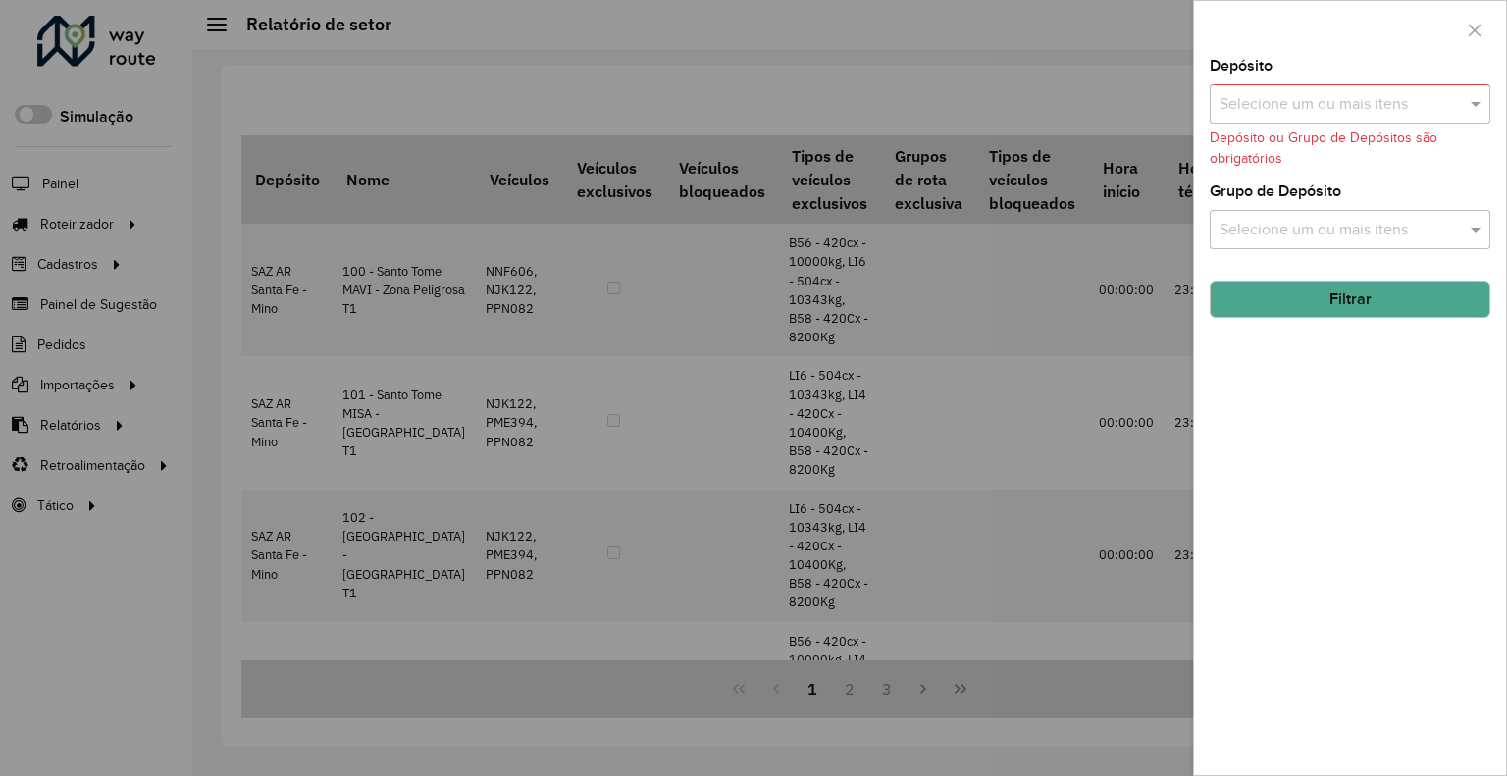
click at [1388, 109] on input "text" at bounding box center [1339, 105] width 251 height 24
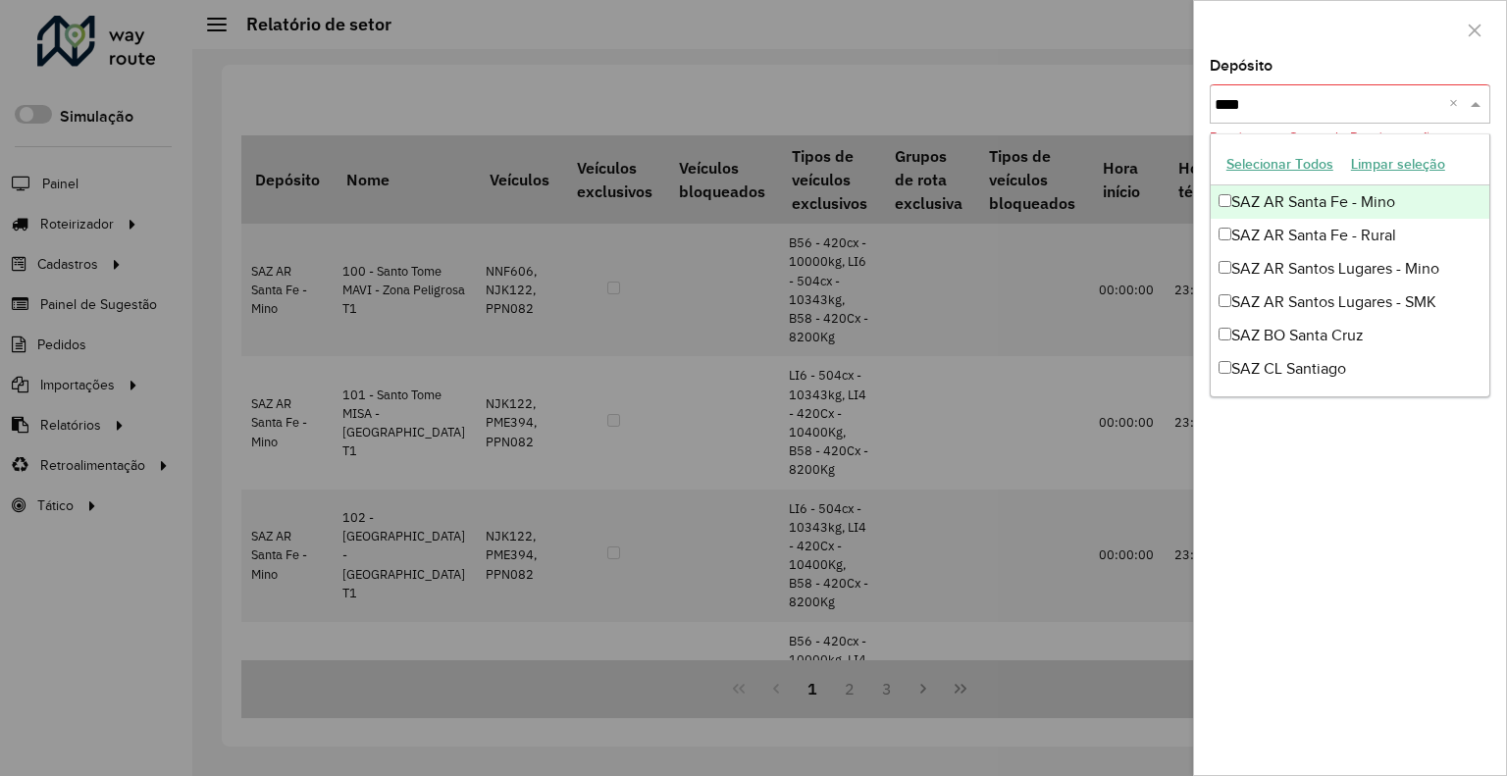
type input "*****"
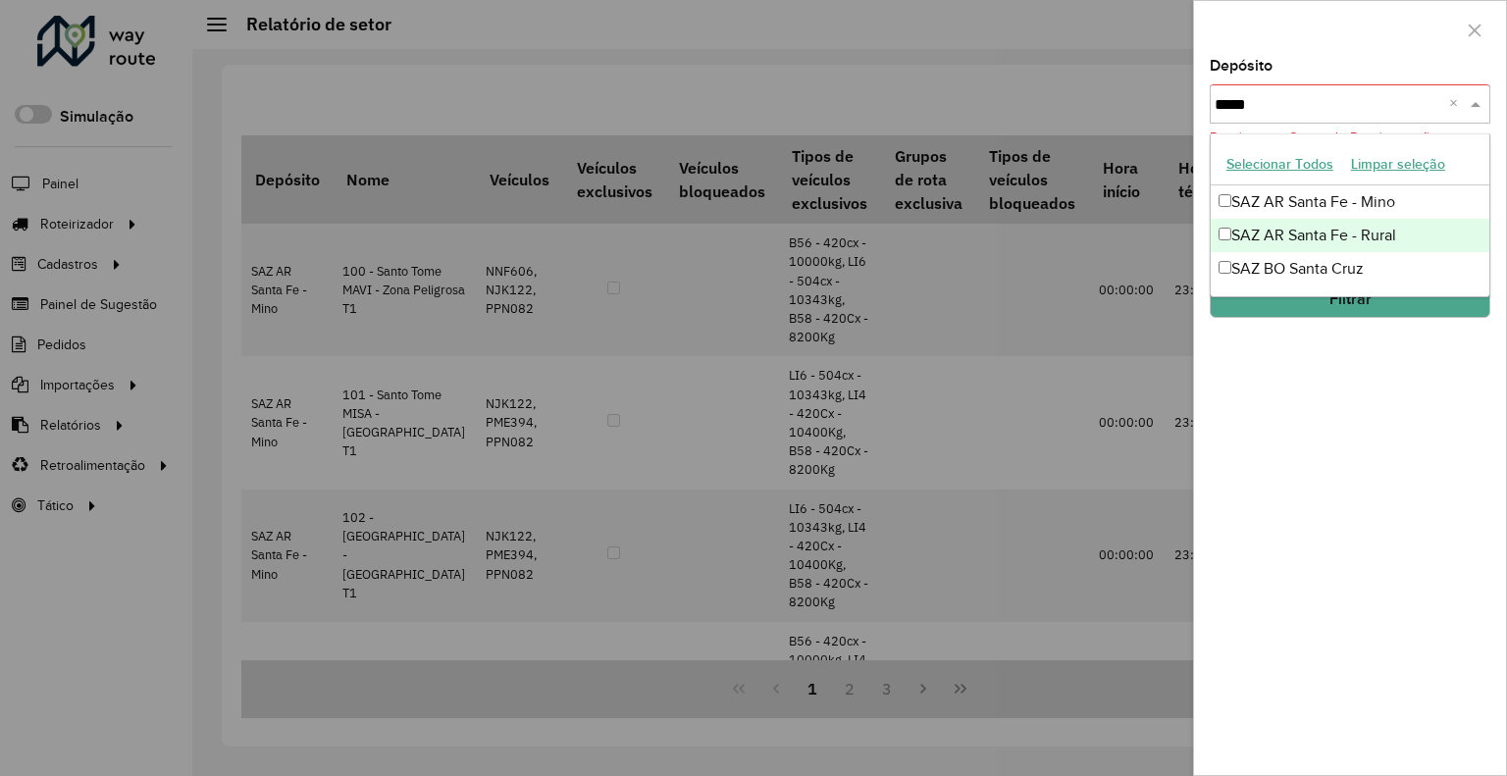
click at [1334, 242] on div "SAZ AR Santa Fe - Rural" at bounding box center [1349, 235] width 279 height 33
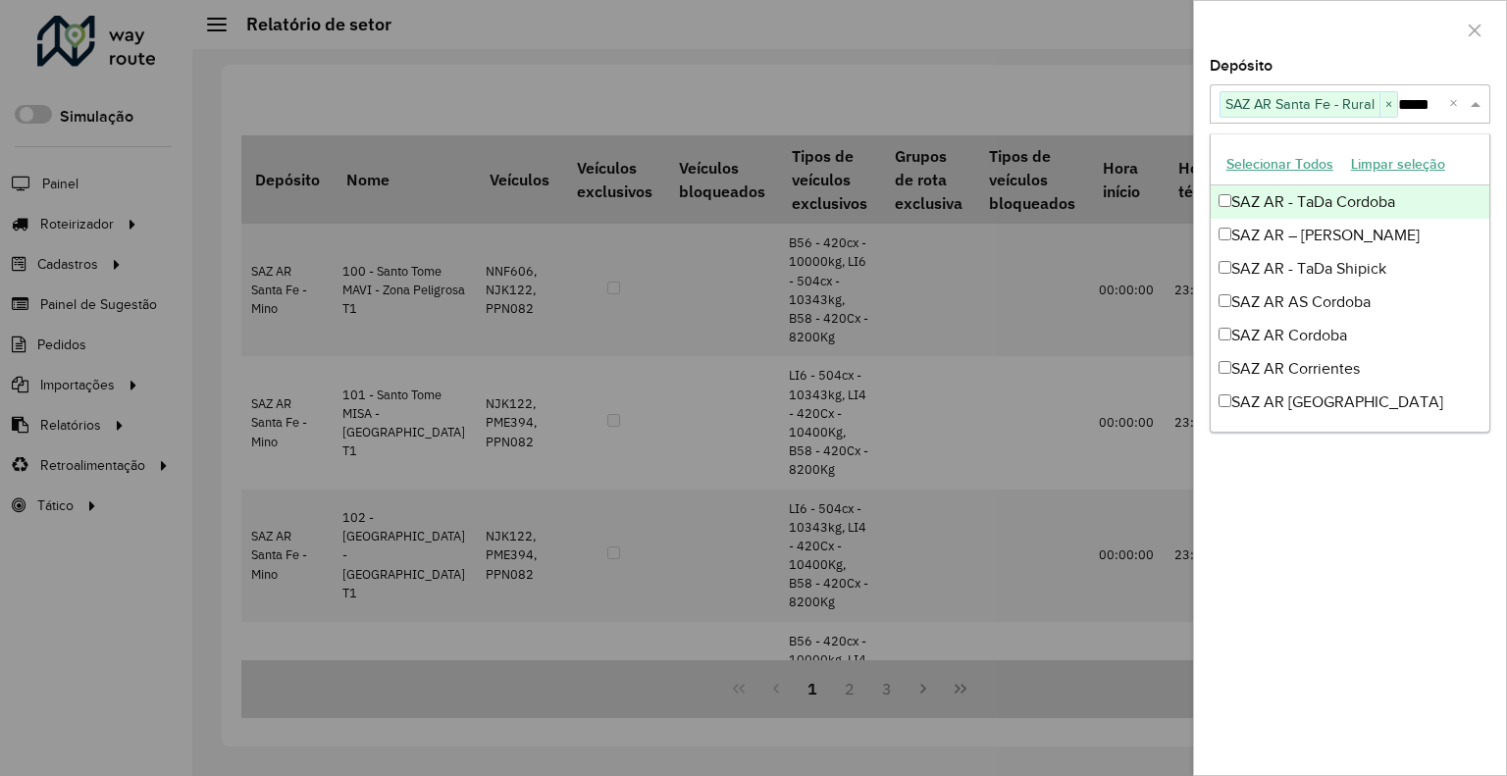
click at [1284, 40] on div at bounding box center [1350, 30] width 312 height 58
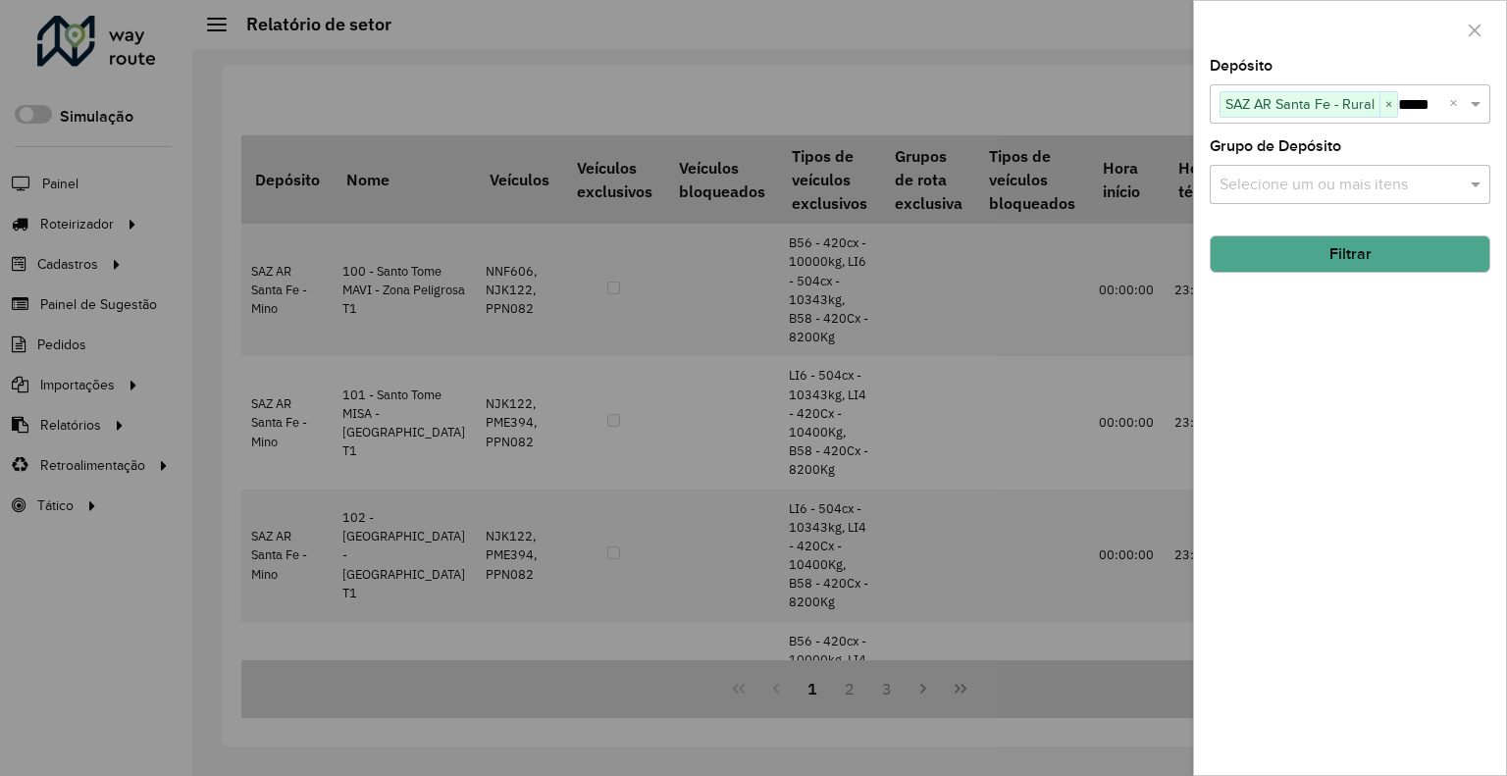
drag, startPoint x: 1358, startPoint y: 261, endPoint x: 1282, endPoint y: 303, distance: 86.5
click at [1358, 261] on button "Filtrar" at bounding box center [1350, 253] width 281 height 37
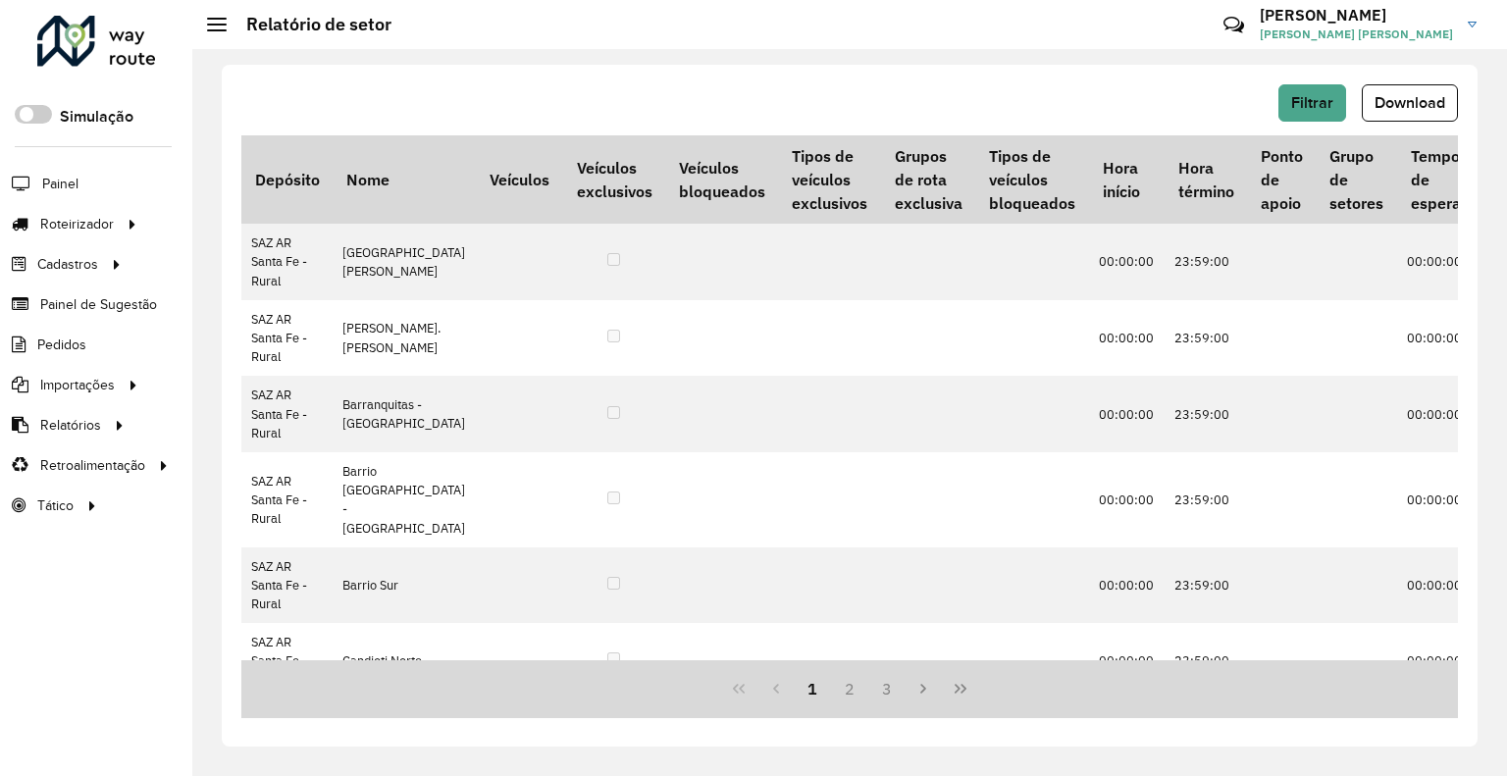
click at [1406, 99] on span "Download" at bounding box center [1409, 102] width 71 height 17
